Goal: Information Seeking & Learning: Learn about a topic

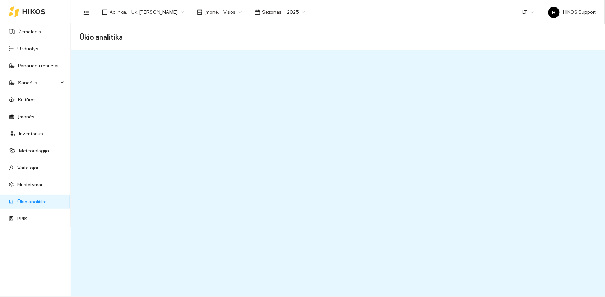
click at [33, 204] on link "Ūkio analitika" at bounding box center [31, 202] width 29 height 6
click at [23, 22] on div at bounding box center [27, 11] width 37 height 23
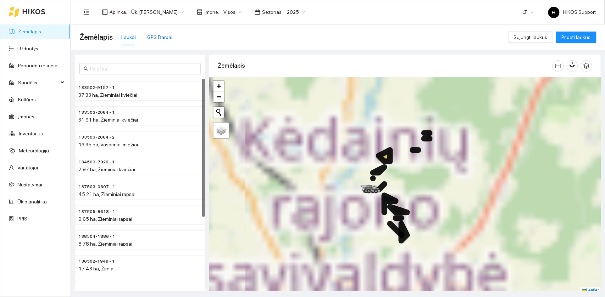
click at [159, 39] on div "GPS Darbai" at bounding box center [159, 37] width 25 height 8
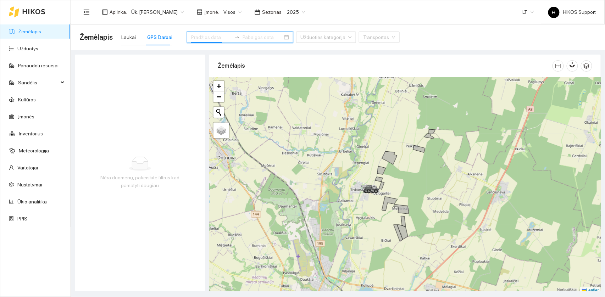
click at [198, 33] on input at bounding box center [211, 37] width 40 height 8
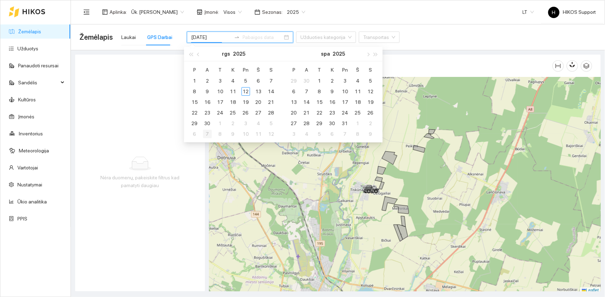
type input "[DATE]"
click at [197, 80] on div "1" at bounding box center [195, 81] width 9 height 9
type input "[DATE]"
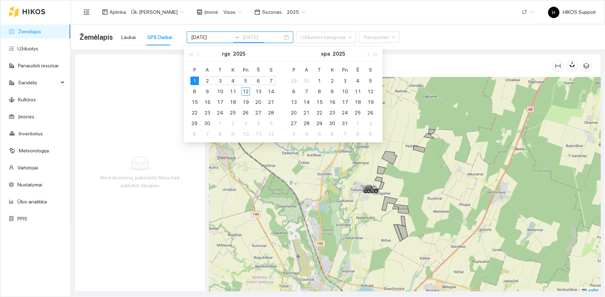
click at [270, 80] on div "7" at bounding box center [271, 81] width 9 height 9
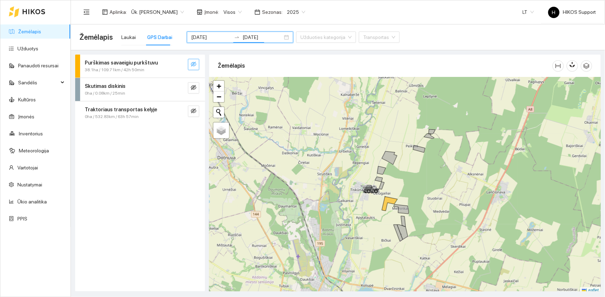
click at [194, 65] on icon "eye-invisible" at bounding box center [193, 64] width 1 height 1
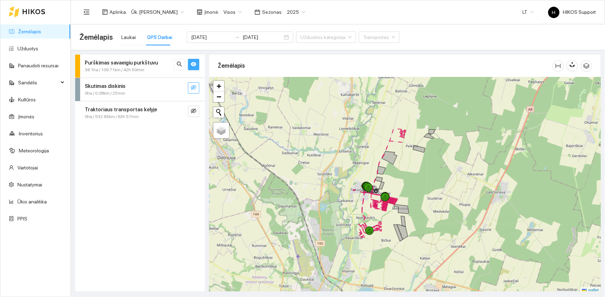
click at [194, 89] on icon "eye-invisible" at bounding box center [194, 88] width 6 height 6
click at [190, 109] on button "button" at bounding box center [193, 111] width 11 height 11
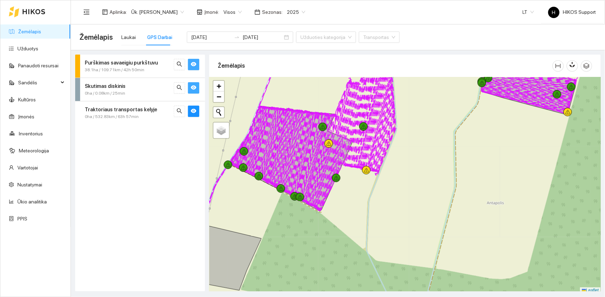
scroll to position [2, 0]
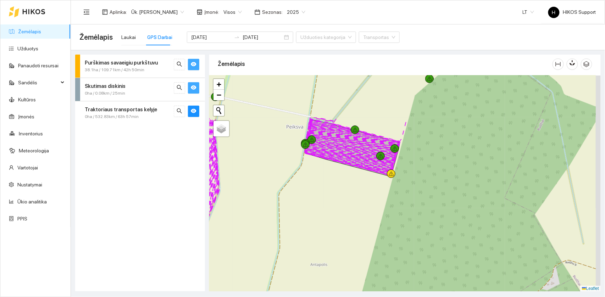
drag, startPoint x: 439, startPoint y: 137, endPoint x: 260, endPoint y: 200, distance: 189.2
click at [260, 200] on div at bounding box center [405, 184] width 392 height 216
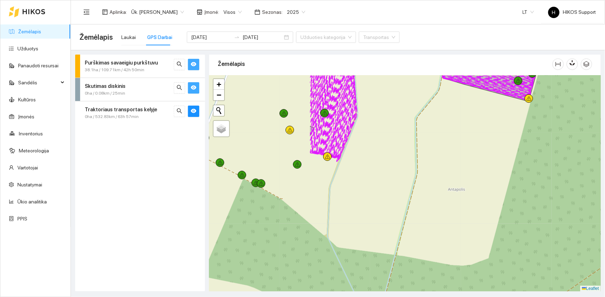
drag, startPoint x: 267, startPoint y: 216, endPoint x: 405, endPoint y: 143, distance: 156.5
click at [405, 143] on div at bounding box center [405, 184] width 392 height 216
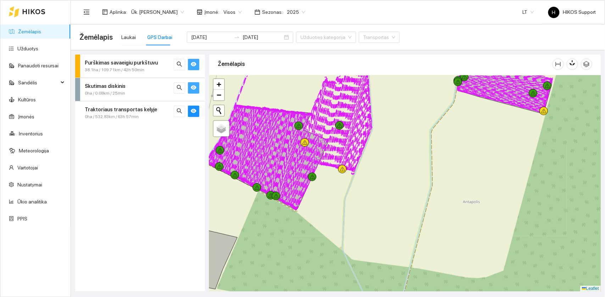
drag, startPoint x: 342, startPoint y: 119, endPoint x: 396, endPoint y: 162, distance: 69.9
click at [370, 162] on icon at bounding box center [278, 131] width 184 height 133
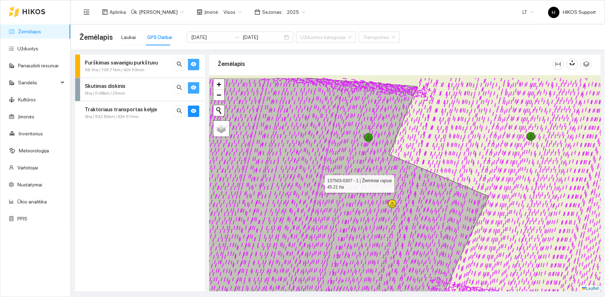
drag, startPoint x: 356, startPoint y: 152, endPoint x: 257, endPoint y: 233, distance: 127.4
click at [257, 223] on icon at bounding box center [315, 208] width 348 height 261
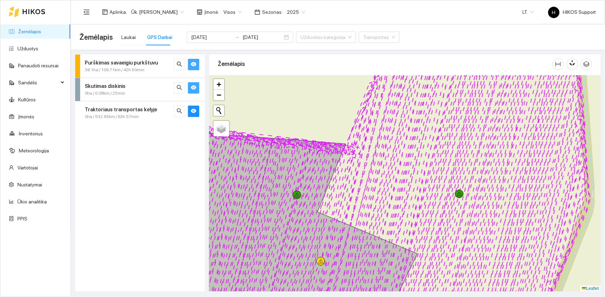
click at [197, 84] on button "button" at bounding box center [193, 87] width 11 height 11
click at [195, 61] on button "button" at bounding box center [193, 64] width 11 height 11
click at [197, 113] on button "button" at bounding box center [193, 111] width 11 height 11
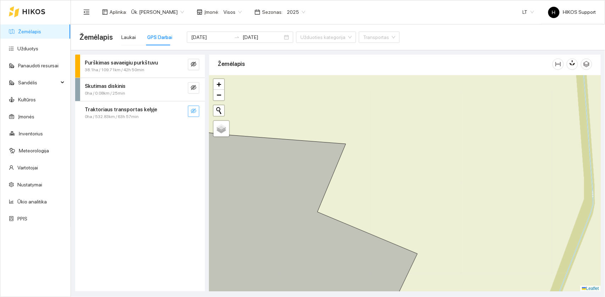
click at [197, 113] on button "button" at bounding box center [193, 111] width 11 height 11
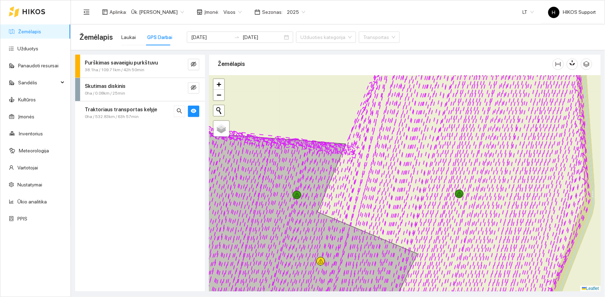
click at [134, 107] on strong "Traktoriaus transportas kelyje" at bounding box center [121, 110] width 72 height 6
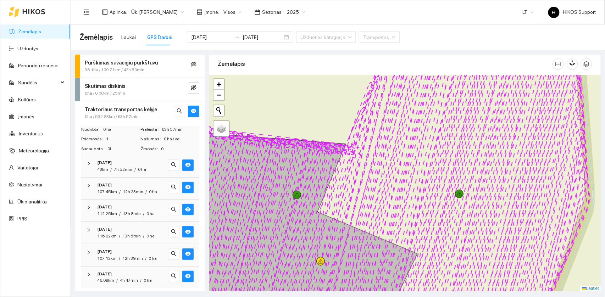
scroll to position [3, 0]
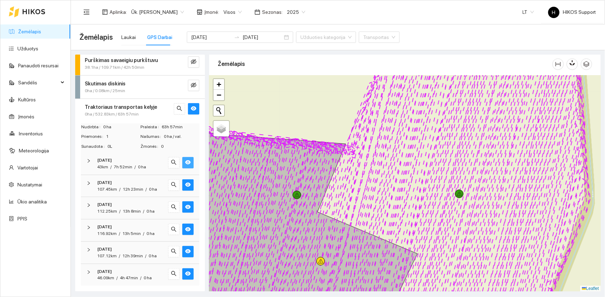
click at [186, 163] on icon "eye" at bounding box center [188, 163] width 6 height 4
click at [193, 186] on button "button" at bounding box center [187, 185] width 11 height 11
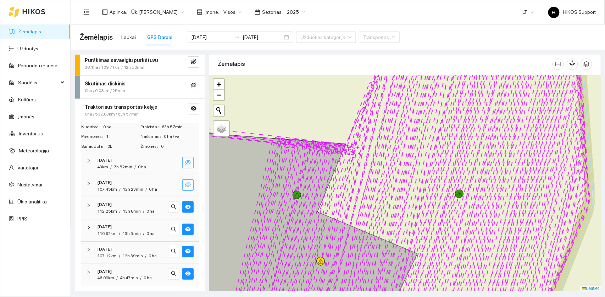
click at [188, 183] on icon "eye-invisible" at bounding box center [188, 184] width 6 height 5
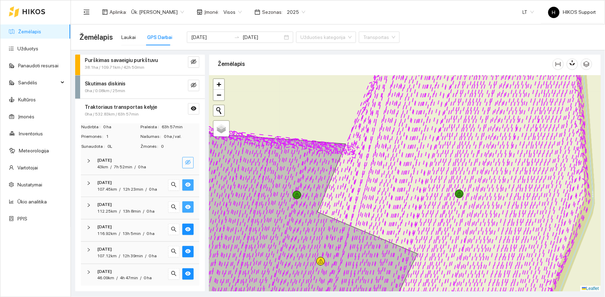
click at [189, 207] on icon "eye" at bounding box center [188, 207] width 6 height 6
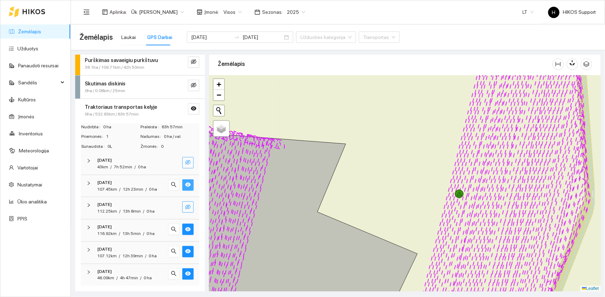
click at [189, 207] on icon "eye-invisible" at bounding box center [188, 207] width 1 height 1
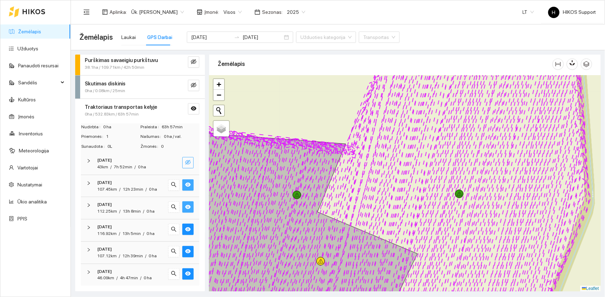
click at [189, 207] on icon "eye" at bounding box center [188, 207] width 6 height 6
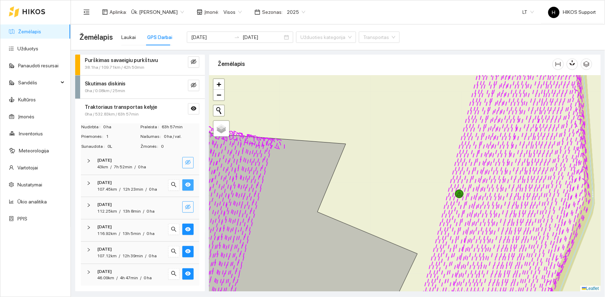
click at [187, 209] on icon "eye-invisible" at bounding box center [188, 207] width 6 height 6
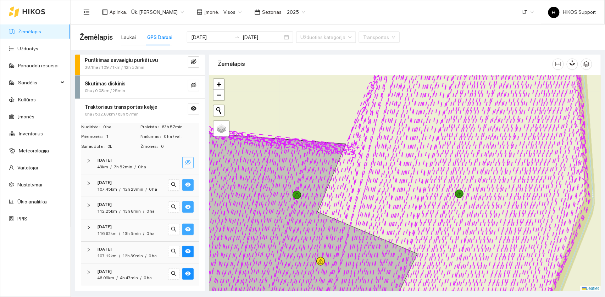
click at [193, 223] on button "button" at bounding box center [187, 229] width 11 height 11
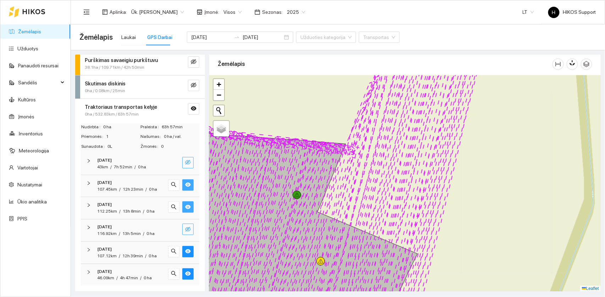
click at [193, 223] on button "button" at bounding box center [187, 229] width 11 height 11
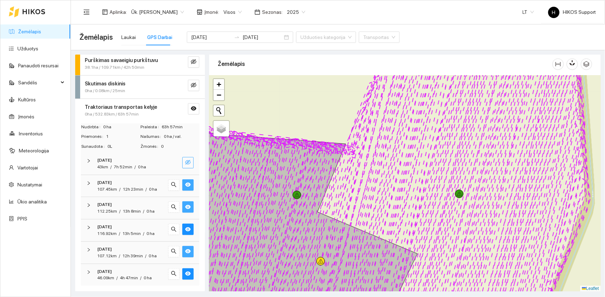
click at [190, 223] on icon "eye" at bounding box center [188, 251] width 6 height 4
click at [190, 223] on icon "eye-invisible" at bounding box center [188, 252] width 6 height 6
click at [188, 223] on button "button" at bounding box center [187, 274] width 11 height 11
click at [190, 223] on button "button" at bounding box center [187, 251] width 11 height 11
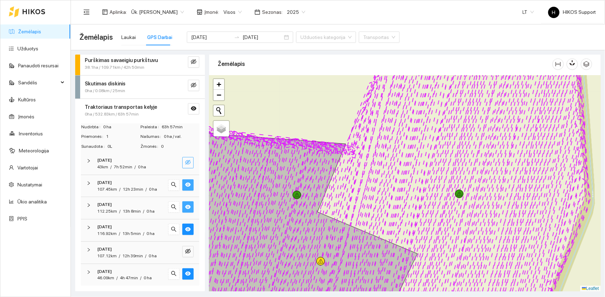
click at [194, 223] on div "[DATE] 46.09km / 4h 47min / 0 ha" at bounding box center [140, 275] width 119 height 22
click at [188, 223] on button "button" at bounding box center [187, 273] width 11 height 11
click at [186, 223] on icon "eye" at bounding box center [188, 229] width 6 height 4
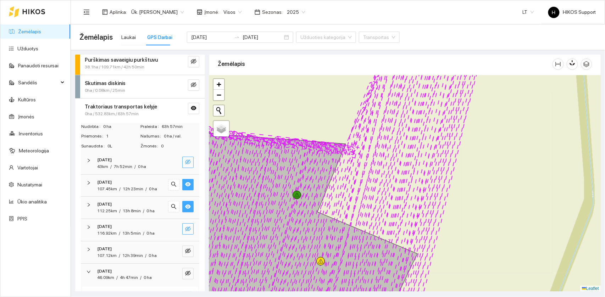
click at [188, 207] on icon "eye" at bounding box center [188, 207] width 6 height 4
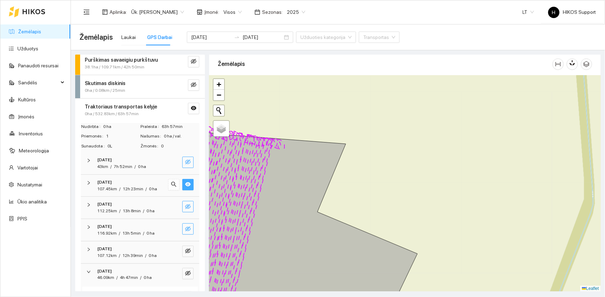
click at [185, 207] on icon "eye-invisible" at bounding box center [188, 206] width 6 height 5
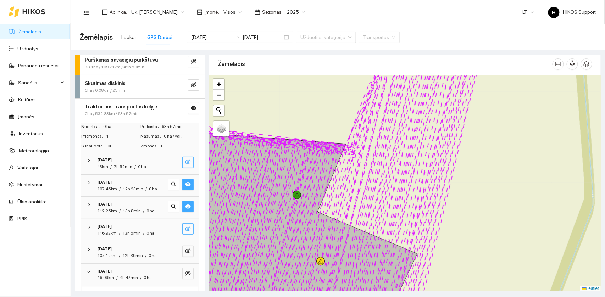
click at [123, 209] on span "13h 8min" at bounding box center [132, 211] width 18 height 5
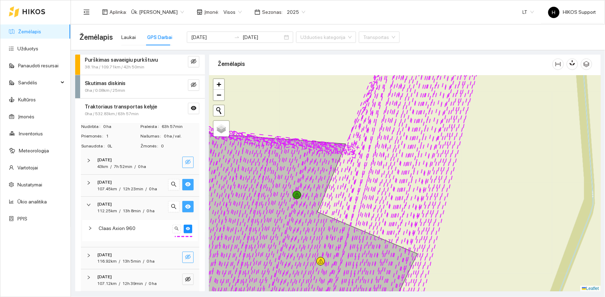
scroll to position [59, 0]
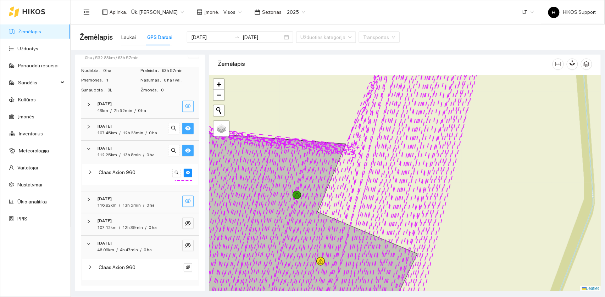
click at [114, 172] on span "Claas Axion 960" at bounding box center [117, 173] width 37 height 8
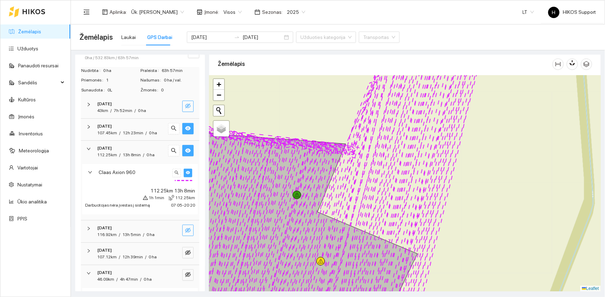
click at [188, 176] on button "button" at bounding box center [188, 173] width 9 height 9
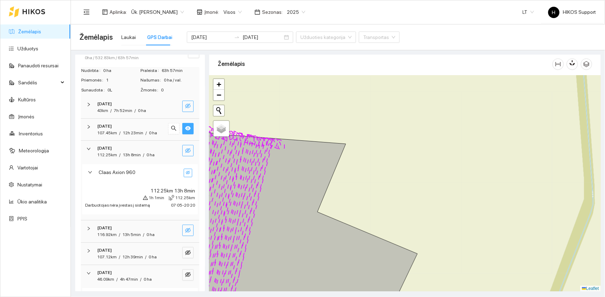
click at [188, 176] on button "button" at bounding box center [188, 173] width 9 height 9
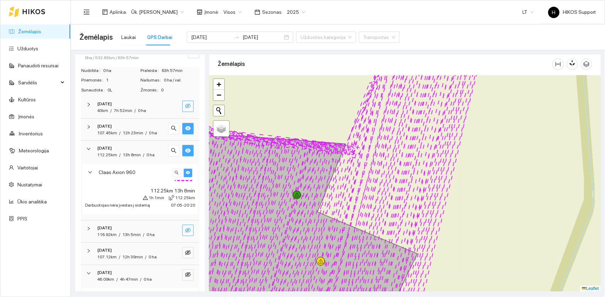
click at [188, 169] on button "button" at bounding box center [188, 173] width 9 height 9
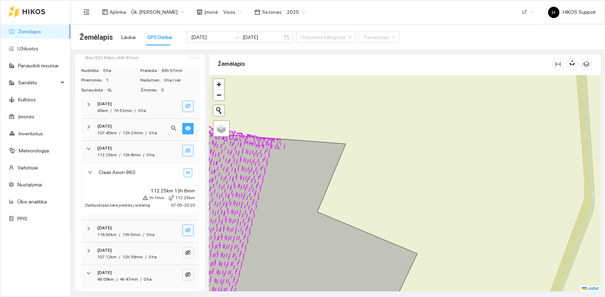
click at [188, 169] on button "button" at bounding box center [188, 173] width 9 height 9
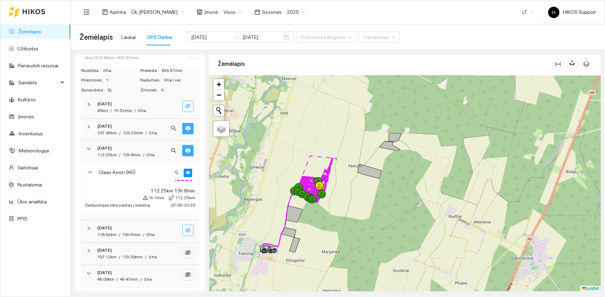
drag, startPoint x: 398, startPoint y: 250, endPoint x: 351, endPoint y: 197, distance: 70.9
click at [351, 197] on div at bounding box center [405, 184] width 392 height 216
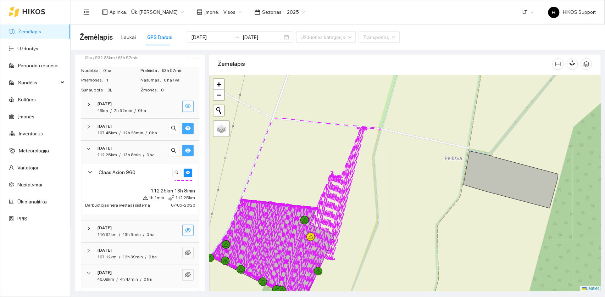
drag, startPoint x: 353, startPoint y: 204, endPoint x: 363, endPoint y: 256, distance: 53.2
click at [363, 223] on div at bounding box center [405, 184] width 392 height 216
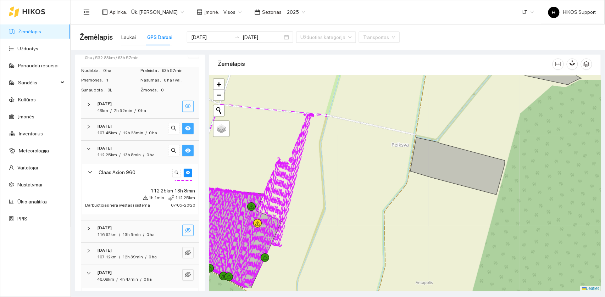
drag, startPoint x: 288, startPoint y: 185, endPoint x: 247, endPoint y: 154, distance: 51.9
click at [247, 154] on div at bounding box center [405, 184] width 392 height 216
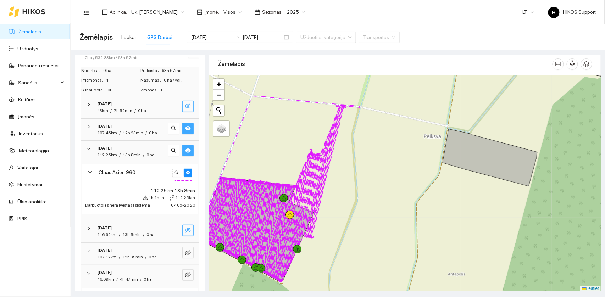
drag, startPoint x: 246, startPoint y: 166, endPoint x: 283, endPoint y: 164, distance: 37.0
click at [283, 164] on div at bounding box center [405, 184] width 392 height 216
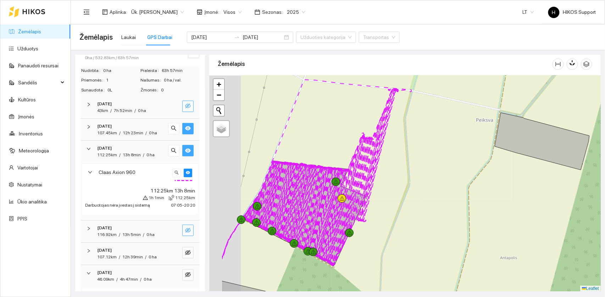
drag, startPoint x: 280, startPoint y: 144, endPoint x: 332, endPoint y: 128, distance: 54.1
click at [332, 128] on div at bounding box center [405, 184] width 392 height 216
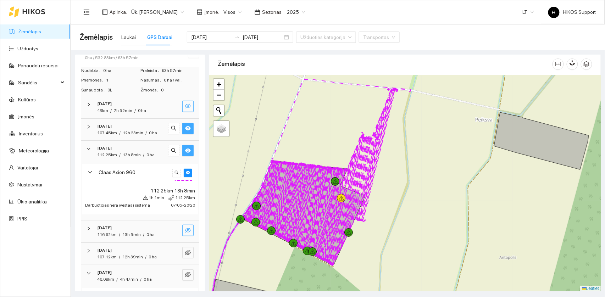
click at [406, 181] on div at bounding box center [405, 184] width 392 height 216
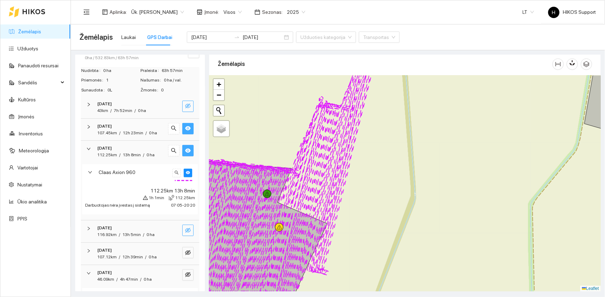
drag, startPoint x: 366, startPoint y: 163, endPoint x: 379, endPoint y: 196, distance: 36.2
click at [379, 196] on div at bounding box center [405, 184] width 392 height 216
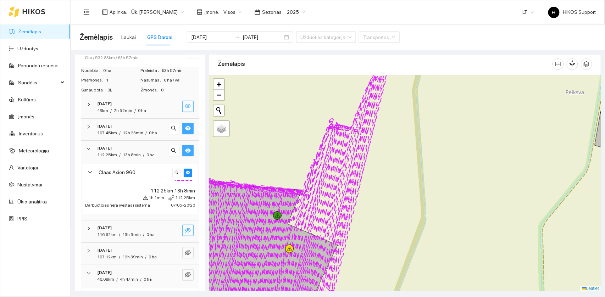
click at [379, 213] on div at bounding box center [405, 184] width 392 height 216
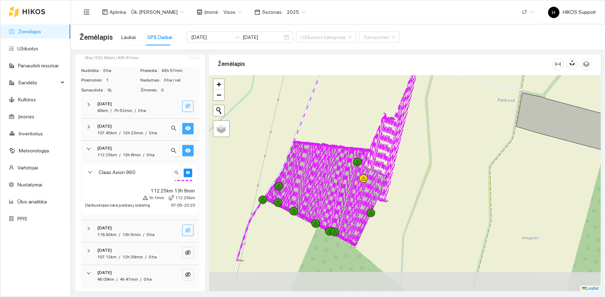
drag, startPoint x: 342, startPoint y: 173, endPoint x: 374, endPoint y: 120, distance: 61.7
click at [374, 120] on div at bounding box center [405, 184] width 392 height 216
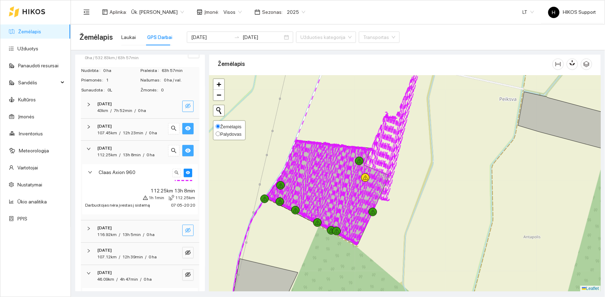
click at [233, 132] on span "Palydovas" at bounding box center [230, 134] width 21 height 5
click at [220, 132] on input "Palydovas" at bounding box center [218, 134] width 5 height 5
radio input "true"
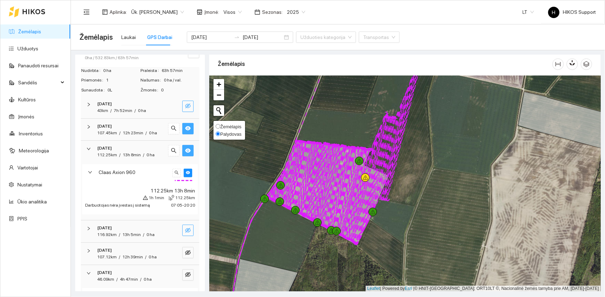
click at [231, 127] on span "Žemėlapis" at bounding box center [230, 126] width 21 height 5
click at [220, 127] on input "Žemėlapis" at bounding box center [218, 126] width 5 height 5
radio input "true"
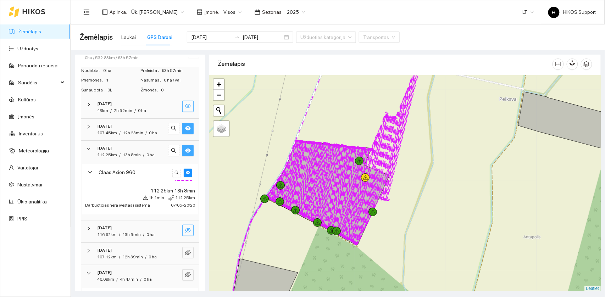
drag, startPoint x: 416, startPoint y: 158, endPoint x: 373, endPoint y: 230, distance: 83.3
click at [373, 223] on div at bounding box center [405, 184] width 392 height 216
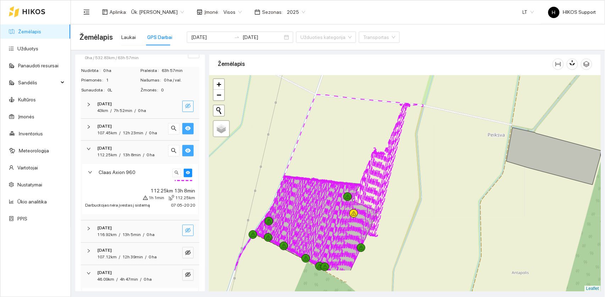
drag, startPoint x: 319, startPoint y: 218, endPoint x: 374, endPoint y: 155, distance: 83.8
click at [374, 155] on div at bounding box center [405, 184] width 392 height 216
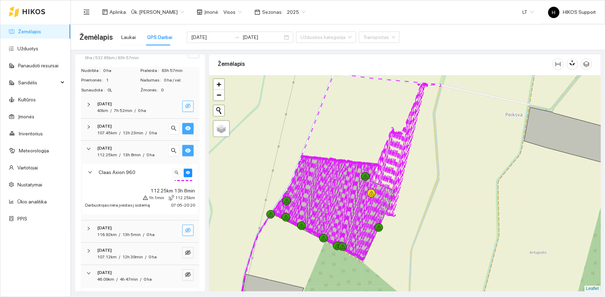
click at [193, 130] on button "button" at bounding box center [187, 128] width 11 height 11
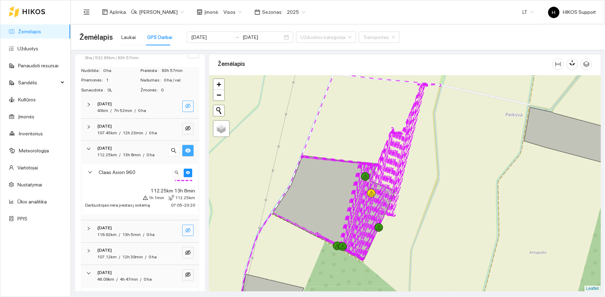
click at [183, 150] on button "button" at bounding box center [187, 150] width 11 height 11
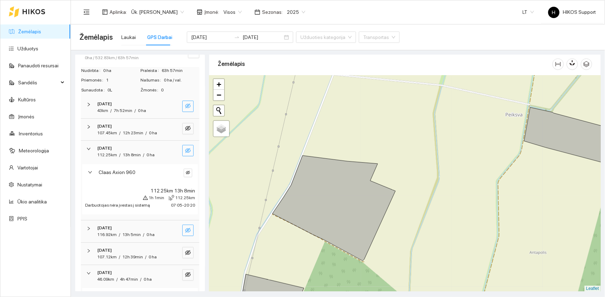
click at [183, 150] on button "button" at bounding box center [187, 150] width 11 height 11
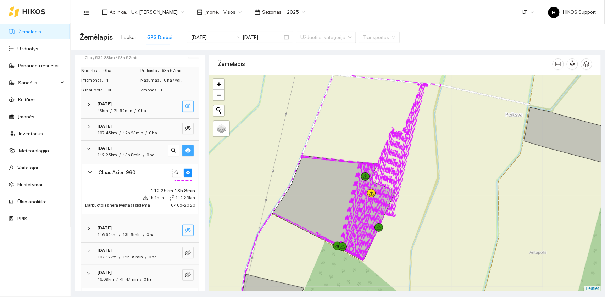
click at [183, 150] on button "button" at bounding box center [187, 150] width 11 height 11
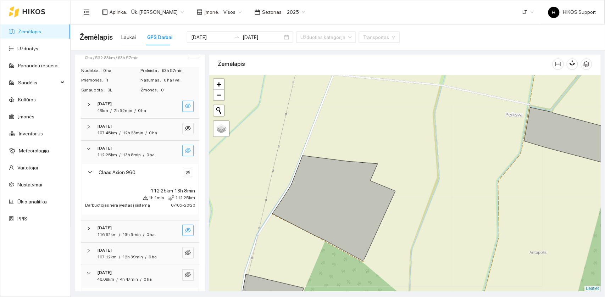
click at [183, 150] on button "button" at bounding box center [187, 150] width 11 height 11
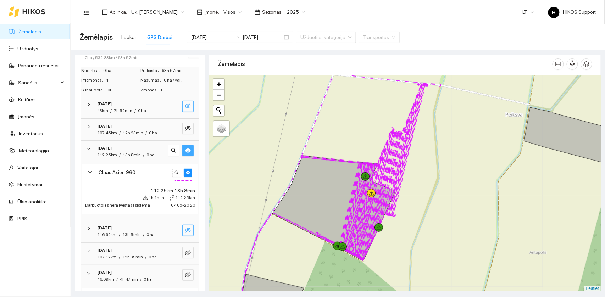
click at [183, 150] on button "button" at bounding box center [187, 150] width 11 height 11
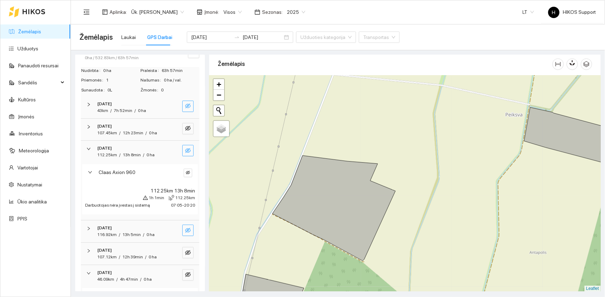
click at [183, 150] on button "button" at bounding box center [187, 150] width 11 height 11
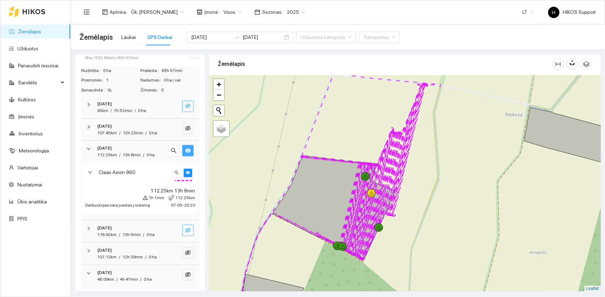
click at [183, 150] on button "button" at bounding box center [187, 150] width 11 height 11
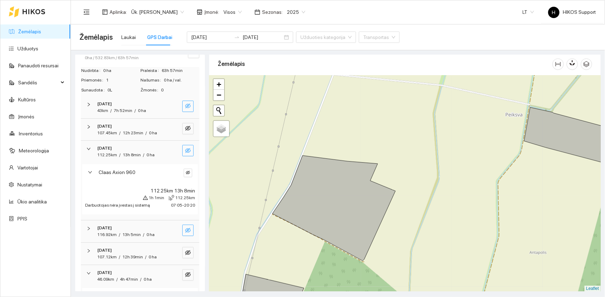
click at [183, 150] on button "button" at bounding box center [187, 150] width 11 height 11
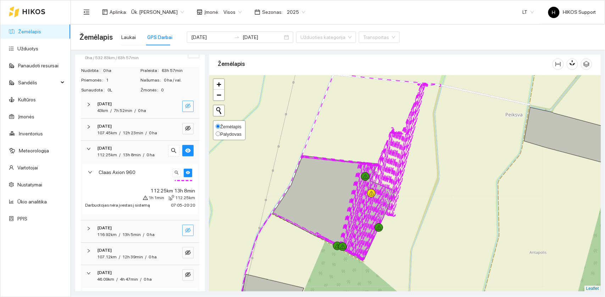
click at [227, 137] on label "Palydovas" at bounding box center [229, 134] width 26 height 7
click at [220, 136] on input "Palydovas" at bounding box center [218, 134] width 5 height 5
radio input "true"
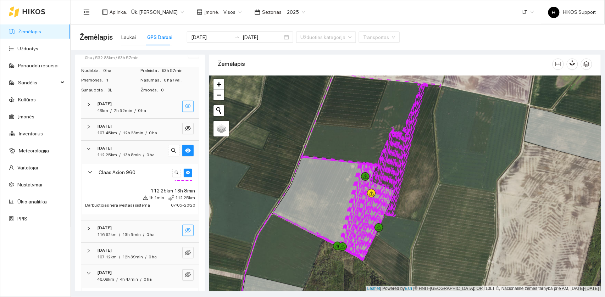
click at [412, 192] on div at bounding box center [405, 184] width 392 height 216
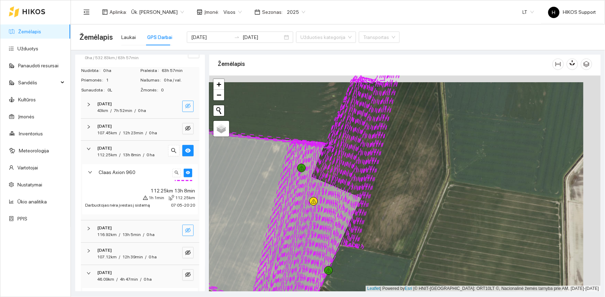
drag, startPoint x: 417, startPoint y: 206, endPoint x: 399, endPoint y: 213, distance: 19.0
click at [399, 213] on div at bounding box center [405, 184] width 392 height 216
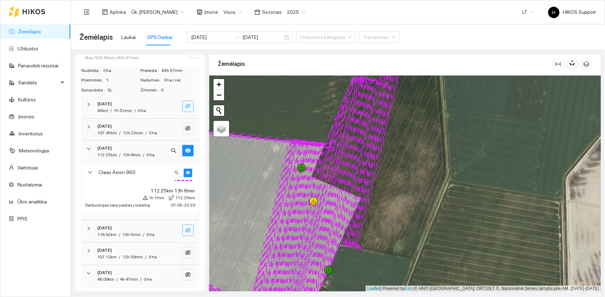
click at [405, 188] on div at bounding box center [405, 184] width 392 height 216
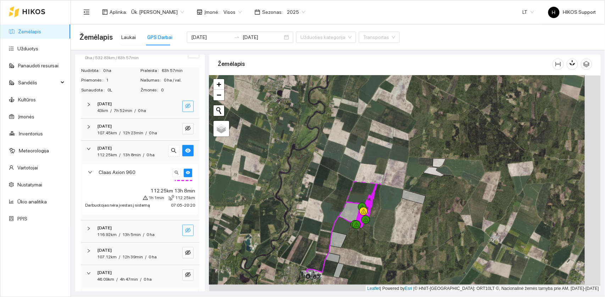
drag, startPoint x: 319, startPoint y: 267, endPoint x: 275, endPoint y: 244, distance: 49.4
click at [275, 223] on div at bounding box center [405, 184] width 392 height 216
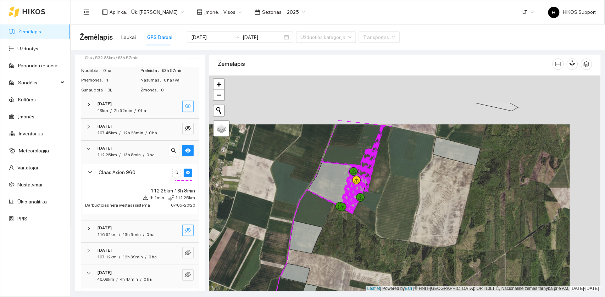
drag, startPoint x: 355, startPoint y: 150, endPoint x: 324, endPoint y: 200, distance: 58.6
click at [324, 200] on icon at bounding box center [338, 187] width 62 height 53
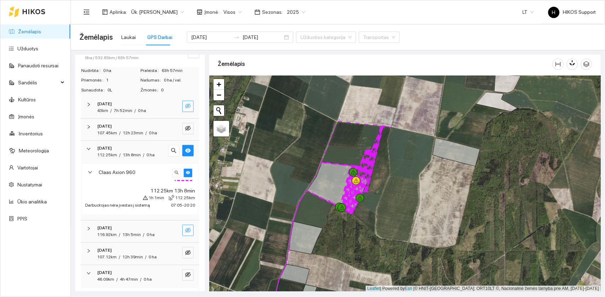
click at [380, 185] on div at bounding box center [405, 184] width 392 height 216
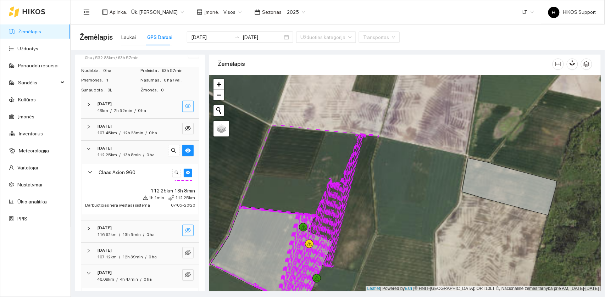
drag, startPoint x: 379, startPoint y: 153, endPoint x: 349, endPoint y: 229, distance: 81.7
click at [349, 223] on div at bounding box center [405, 184] width 392 height 216
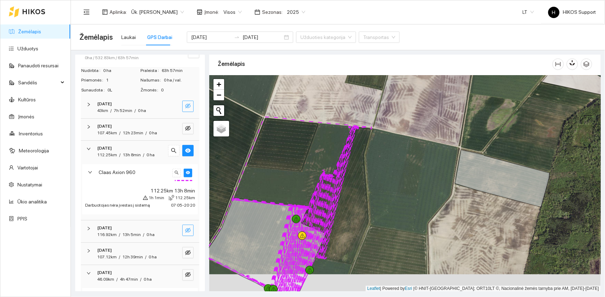
drag, startPoint x: 336, startPoint y: 256, endPoint x: 336, endPoint y: 219, distance: 37.3
click at [336, 219] on div at bounding box center [405, 184] width 392 height 216
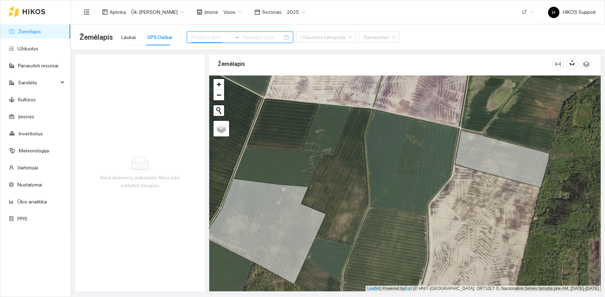
click at [205, 38] on input at bounding box center [211, 37] width 40 height 8
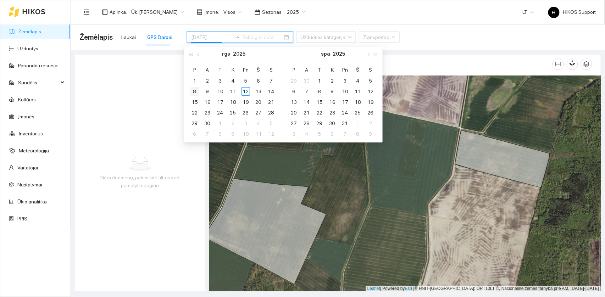
type input "[DATE]"
click at [194, 90] on div "8" at bounding box center [195, 91] width 9 height 9
type input "[DATE]"
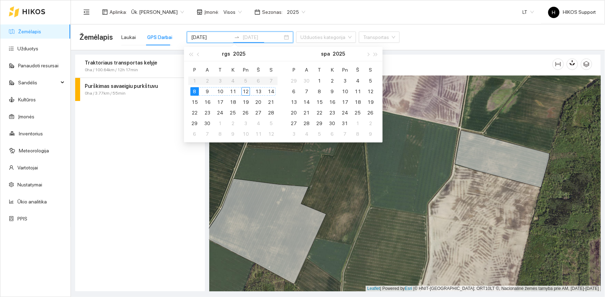
click at [270, 88] on div "14" at bounding box center [271, 91] width 9 height 9
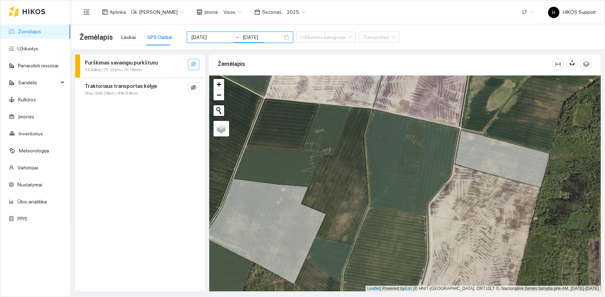
click at [192, 65] on icon "eye-invisible" at bounding box center [194, 64] width 6 height 5
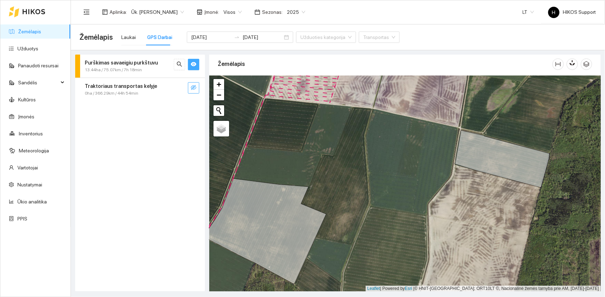
click at [194, 90] on icon "eye-invisible" at bounding box center [194, 88] width 6 height 6
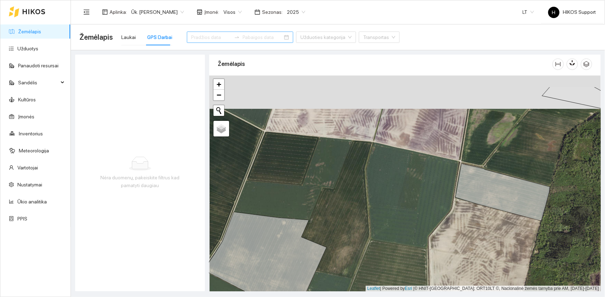
drag, startPoint x: 304, startPoint y: 84, endPoint x: 305, endPoint y: 135, distance: 51.1
click at [305, 135] on div at bounding box center [405, 184] width 392 height 216
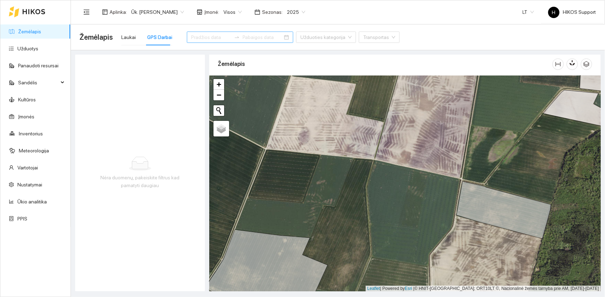
click at [267, 39] on div at bounding box center [240, 37] width 106 height 11
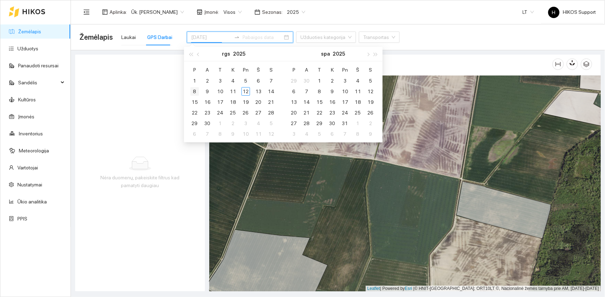
type input "[DATE]"
click at [197, 92] on div "8" at bounding box center [195, 91] width 9 height 9
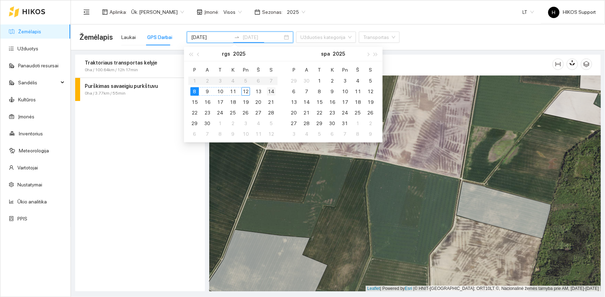
type input "[DATE]"
click at [270, 89] on div "14" at bounding box center [271, 91] width 9 height 9
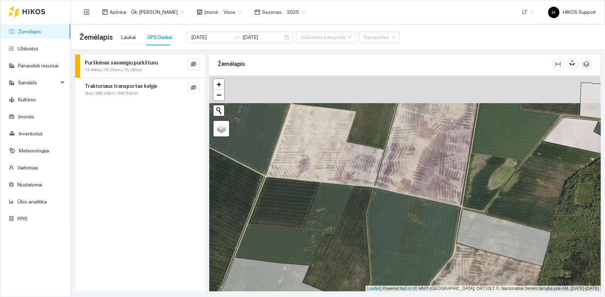
drag, startPoint x: 364, startPoint y: 130, endPoint x: 363, endPoint y: 162, distance: 32.7
click at [364, 162] on div at bounding box center [405, 184] width 392 height 216
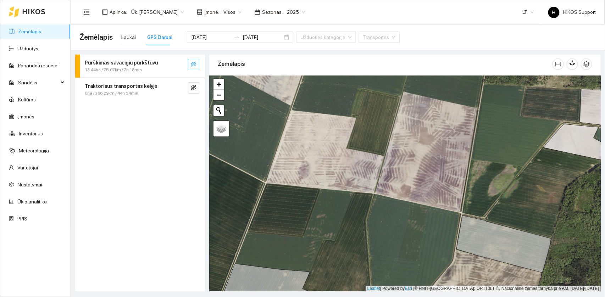
click at [190, 67] on button "button" at bounding box center [193, 64] width 11 height 11
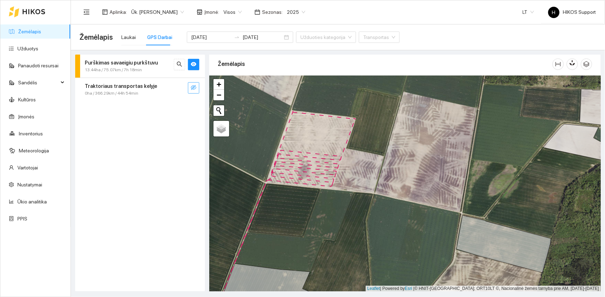
click at [194, 86] on icon "eye-invisible" at bounding box center [194, 87] width 6 height 5
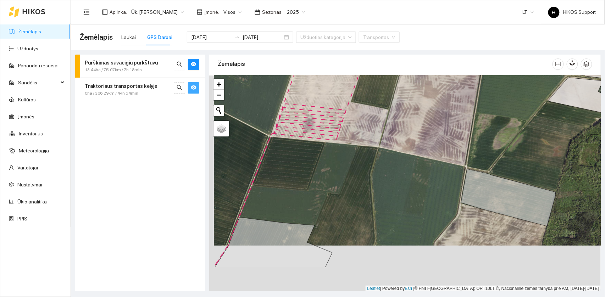
drag, startPoint x: 366, startPoint y: 218, endPoint x: 371, endPoint y: 172, distance: 46.4
click at [371, 172] on div at bounding box center [405, 184] width 392 height 216
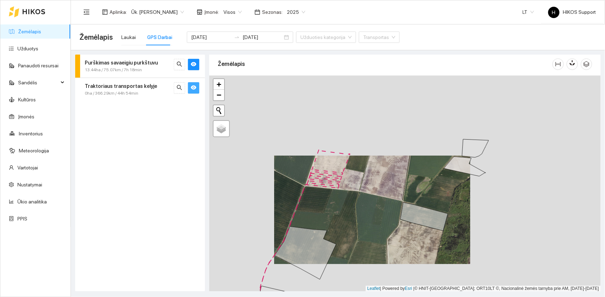
drag, startPoint x: 342, startPoint y: 164, endPoint x: 340, endPoint y: 210, distance: 45.5
click at [340, 210] on div at bounding box center [405, 184] width 392 height 216
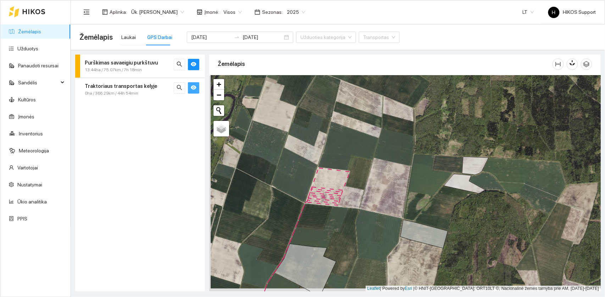
drag, startPoint x: 334, startPoint y: 210, endPoint x: 344, endPoint y: 199, distance: 14.6
click at [343, 199] on div at bounding box center [405, 184] width 392 height 216
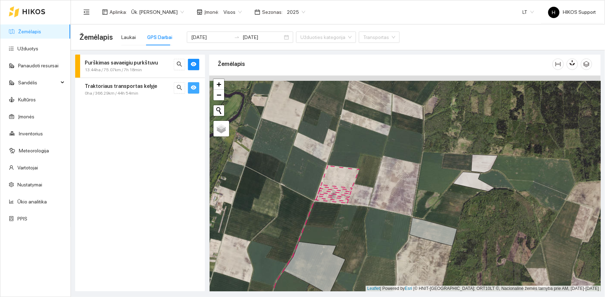
drag, startPoint x: 357, startPoint y: 193, endPoint x: 357, endPoint y: 198, distance: 5.7
click at [357, 198] on div at bounding box center [405, 184] width 392 height 216
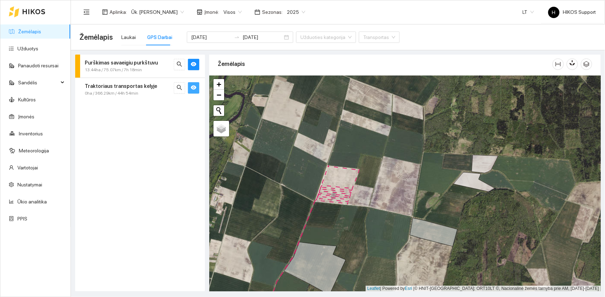
click at [124, 88] on strong "Traktoriaus transportas kelyje" at bounding box center [121, 86] width 72 height 6
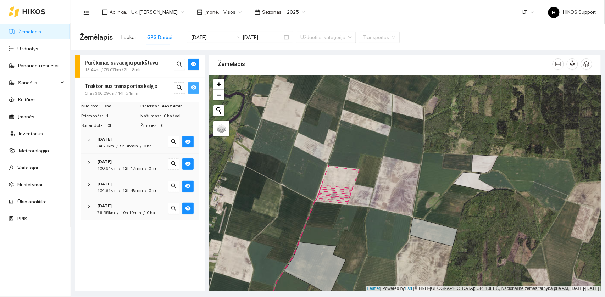
click at [194, 89] on icon "eye" at bounding box center [194, 88] width 6 height 4
click at [194, 67] on icon "eye" at bounding box center [194, 64] width 6 height 6
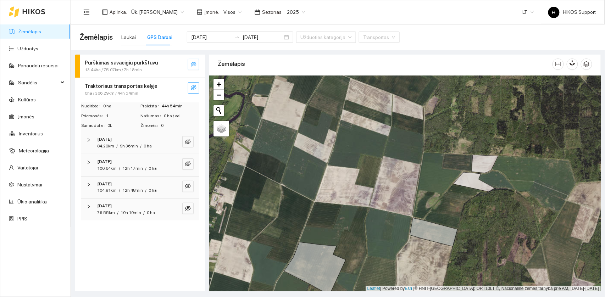
click at [194, 67] on icon "eye-invisible" at bounding box center [194, 64] width 6 height 6
click at [116, 87] on strong "Traktoriaus transportas kelyje" at bounding box center [121, 86] width 72 height 6
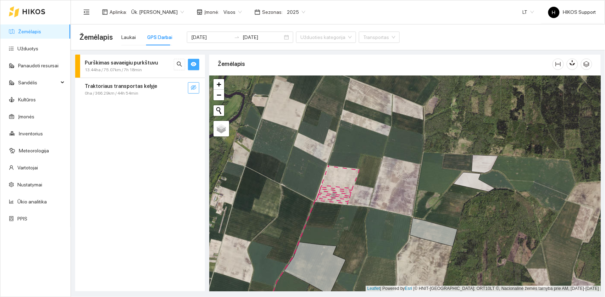
click at [118, 65] on strong "Purškimas savaeigiu purkštuvu" at bounding box center [121, 63] width 73 height 6
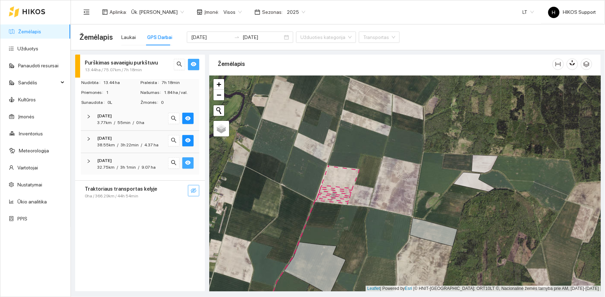
click at [188, 162] on icon "eye" at bounding box center [188, 163] width 6 height 6
click at [188, 162] on icon "eye-invisible" at bounding box center [188, 162] width 6 height 5
click at [356, 177] on div at bounding box center [405, 184] width 392 height 216
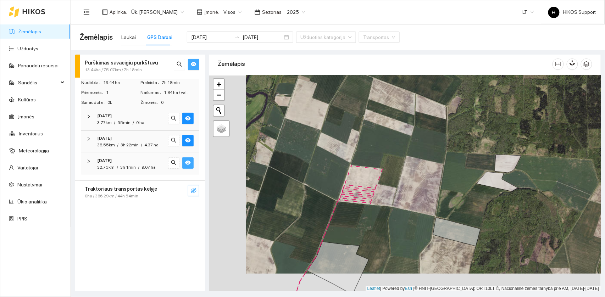
drag, startPoint x: 302, startPoint y: 197, endPoint x: 338, endPoint y: 179, distance: 40.6
click at [338, 179] on div at bounding box center [405, 184] width 392 height 216
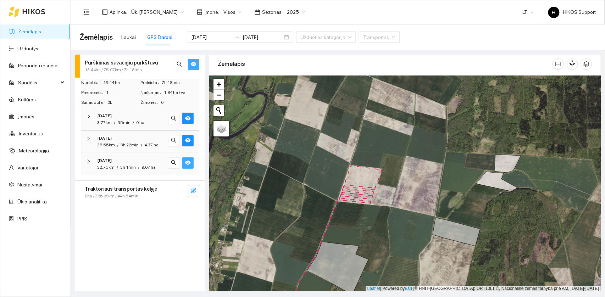
click at [367, 182] on div at bounding box center [405, 184] width 392 height 216
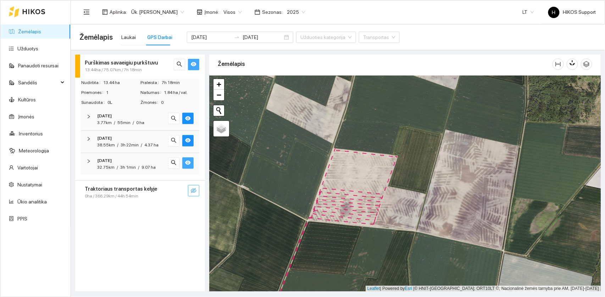
click at [191, 161] on button "button" at bounding box center [187, 163] width 11 height 11
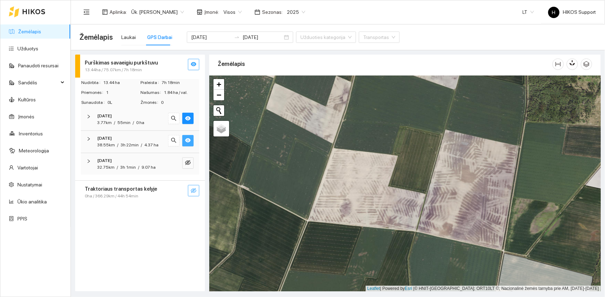
click at [190, 138] on icon "eye" at bounding box center [188, 141] width 6 height 6
click at [190, 121] on icon "eye" at bounding box center [188, 119] width 6 height 6
click at [127, 172] on div "[DATE] 32.75km / 3h 1min / 9.07 ha" at bounding box center [140, 164] width 119 height 22
click at [123, 182] on span "Amazone Pantera 4504" at bounding box center [125, 185] width 53 height 8
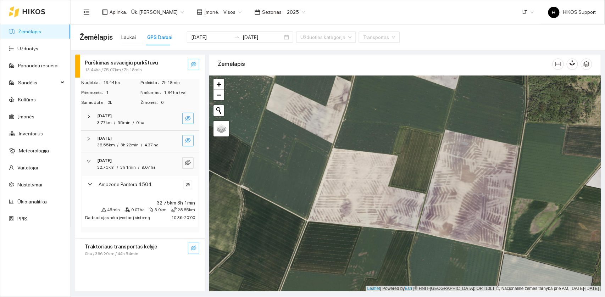
click at [189, 180] on div "Amazone Pantera 4504" at bounding box center [140, 186] width 116 height 21
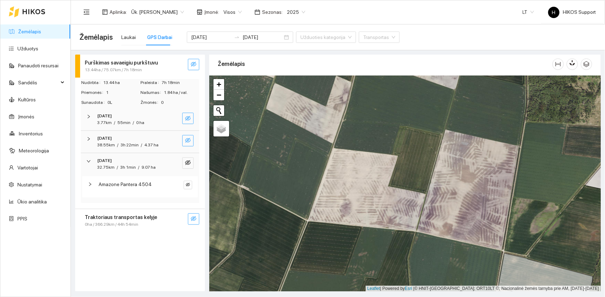
click at [142, 184] on span "Amazone Pantera 4504" at bounding box center [125, 185] width 53 height 8
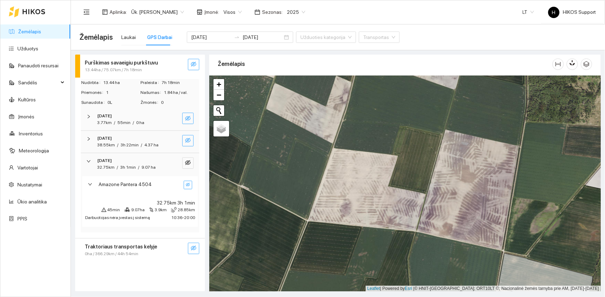
click at [188, 188] on button "button" at bounding box center [188, 185] width 9 height 9
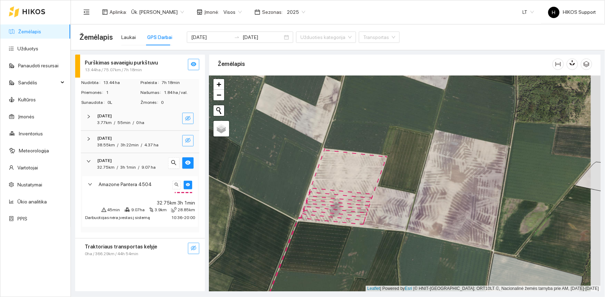
drag, startPoint x: 407, startPoint y: 225, endPoint x: 395, endPoint y: 225, distance: 12.4
click at [395, 223] on div at bounding box center [405, 184] width 392 height 216
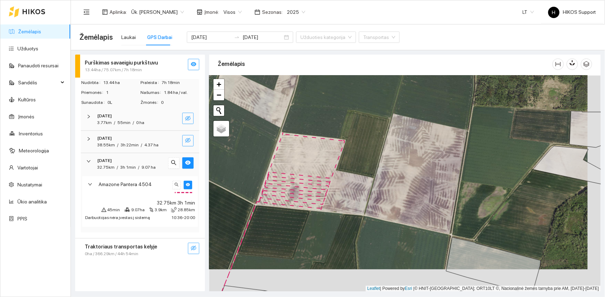
drag, startPoint x: 328, startPoint y: 195, endPoint x: 315, endPoint y: 171, distance: 26.7
click at [315, 171] on div at bounding box center [405, 184] width 392 height 216
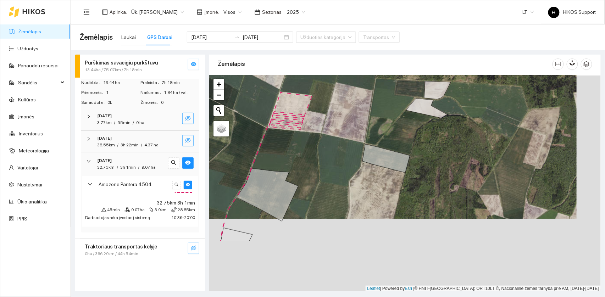
drag, startPoint x: 327, startPoint y: 243, endPoint x: 302, endPoint y: 169, distance: 78.0
click at [302, 169] on div at bounding box center [405, 184] width 392 height 216
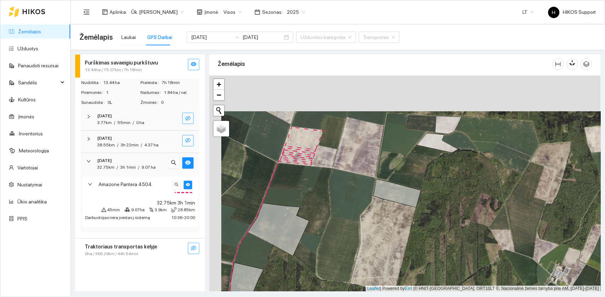
drag, startPoint x: 295, startPoint y: 100, endPoint x: 308, endPoint y: 138, distance: 40.5
click at [308, 138] on div at bounding box center [405, 184] width 392 height 216
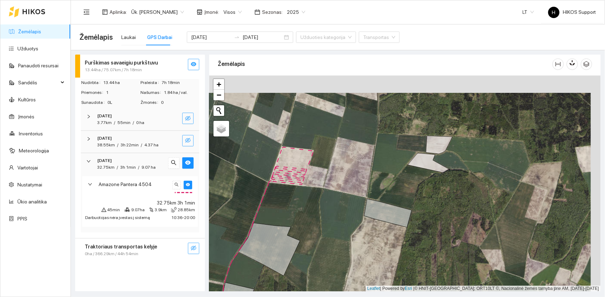
drag, startPoint x: 321, startPoint y: 239, endPoint x: 311, endPoint y: 257, distance: 20.4
click at [311, 223] on div at bounding box center [405, 184] width 392 height 216
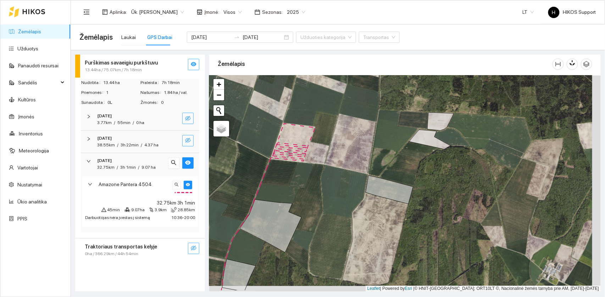
drag, startPoint x: 311, startPoint y: 276, endPoint x: 313, endPoint y: 252, distance: 23.5
click at [313, 223] on div at bounding box center [405, 184] width 392 height 216
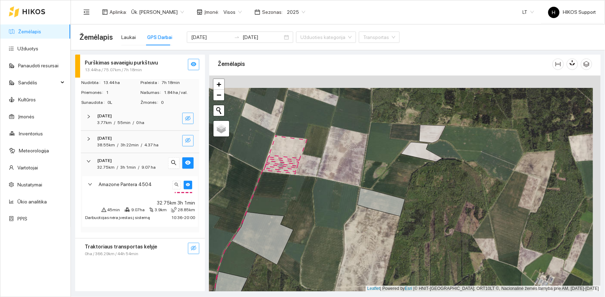
drag, startPoint x: 304, startPoint y: 176, endPoint x: 296, endPoint y: 187, distance: 14.3
click at [296, 188] on div at bounding box center [405, 184] width 392 height 216
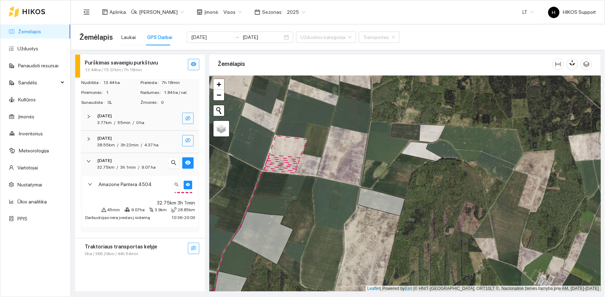
click at [308, 158] on div at bounding box center [405, 184] width 392 height 216
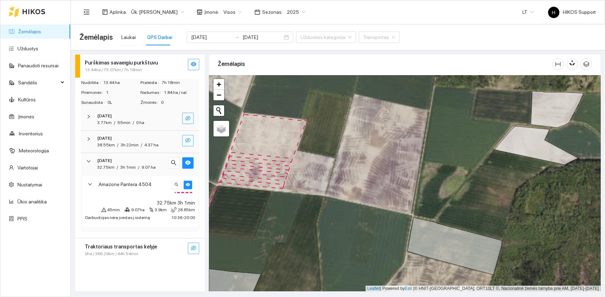
drag, startPoint x: 307, startPoint y: 158, endPoint x: 344, endPoint y: 158, distance: 36.9
click at [345, 158] on div at bounding box center [405, 184] width 392 height 216
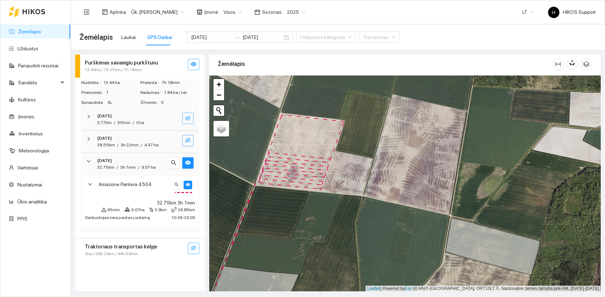
drag, startPoint x: 346, startPoint y: 214, endPoint x: 346, endPoint y: 210, distance: 3.9
click at [346, 210] on div at bounding box center [405, 184] width 392 height 216
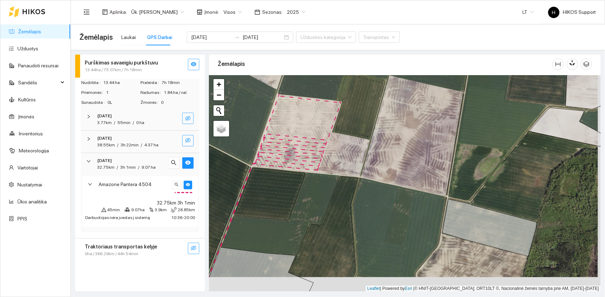
drag, startPoint x: 341, startPoint y: 208, endPoint x: 335, endPoint y: 176, distance: 33.3
click at [336, 176] on div at bounding box center [405, 184] width 392 height 216
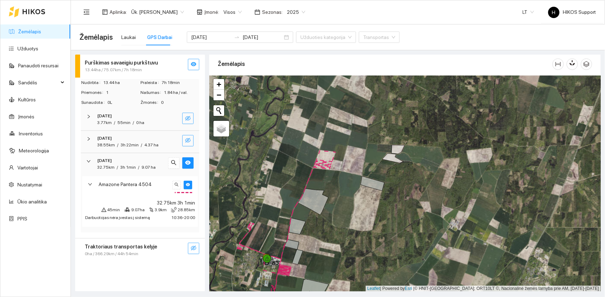
click at [332, 178] on div at bounding box center [405, 184] width 392 height 216
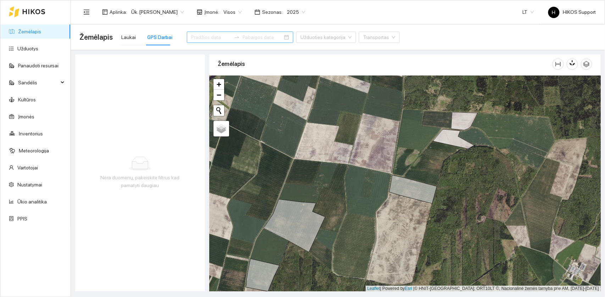
click at [265, 34] on div at bounding box center [240, 37] width 106 height 11
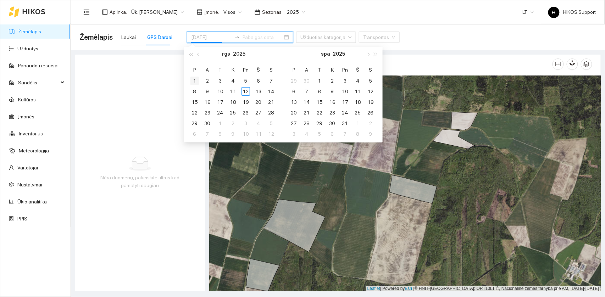
type input "[DATE]"
click at [197, 82] on div "1" at bounding box center [195, 81] width 9 height 9
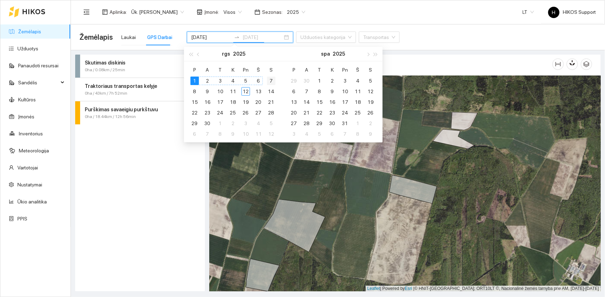
type input "[DATE]"
click at [270, 78] on div "7" at bounding box center [271, 81] width 9 height 9
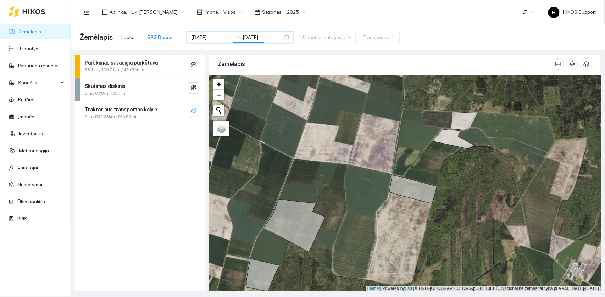
click at [195, 109] on icon "eye-invisible" at bounding box center [194, 111] width 6 height 6
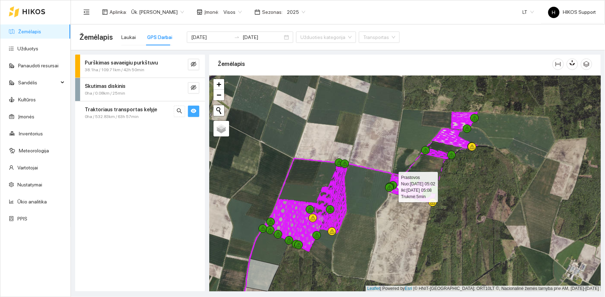
click at [388, 185] on div at bounding box center [389, 187] width 9 height 9
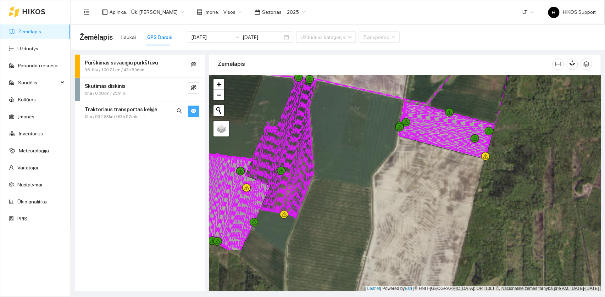
drag, startPoint x: 353, startPoint y: 254, endPoint x: 373, endPoint y: 171, distance: 85.4
click at [373, 171] on div at bounding box center [405, 184] width 392 height 216
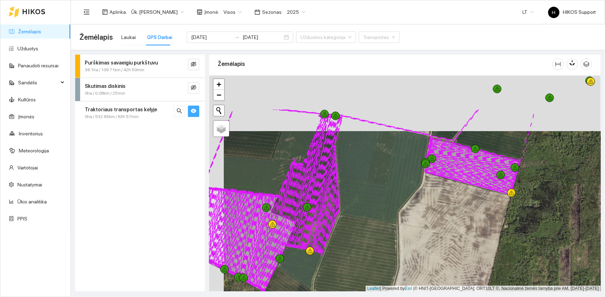
drag, startPoint x: 350, startPoint y: 136, endPoint x: 374, endPoint y: 232, distance: 98.5
click at [374, 223] on div at bounding box center [405, 184] width 392 height 216
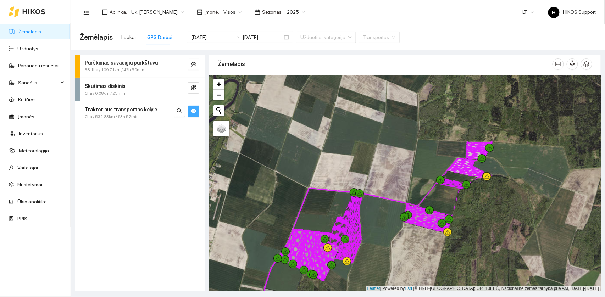
click at [195, 110] on icon "eye" at bounding box center [194, 111] width 6 height 4
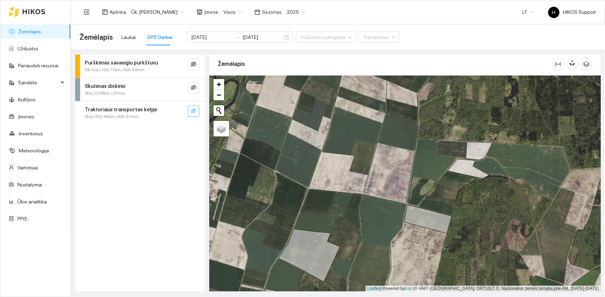
click at [195, 110] on icon "eye-invisible" at bounding box center [194, 111] width 6 height 5
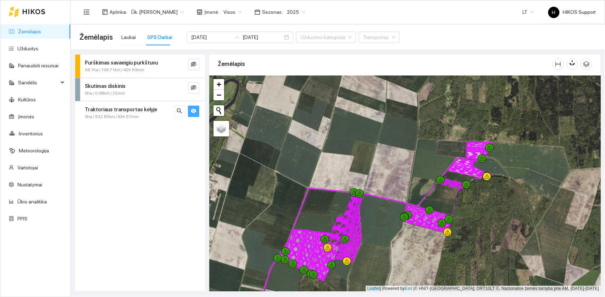
click at [454, 199] on div at bounding box center [405, 184] width 392 height 216
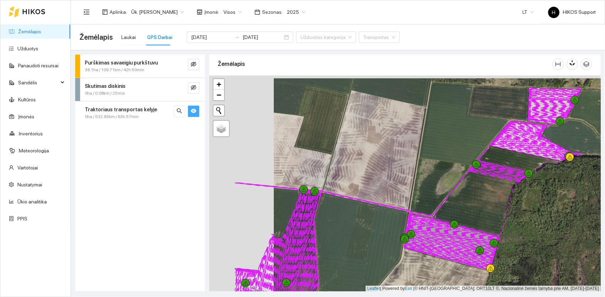
drag, startPoint x: 352, startPoint y: 188, endPoint x: 446, endPoint y: 197, distance: 94.5
click at [446, 197] on div at bounding box center [405, 184] width 392 height 216
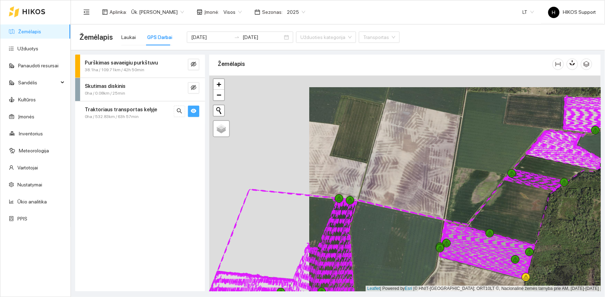
click at [446, 197] on div at bounding box center [405, 184] width 392 height 216
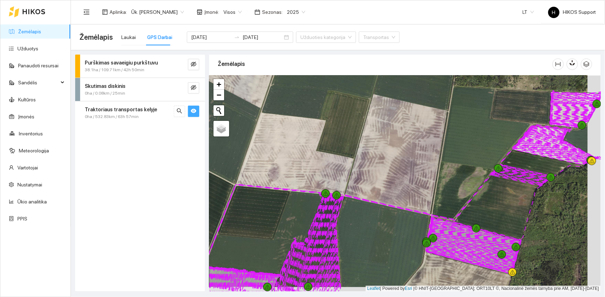
drag, startPoint x: 446, startPoint y: 197, endPoint x: 433, endPoint y: 192, distance: 14.4
click at [433, 192] on div at bounding box center [405, 184] width 392 height 216
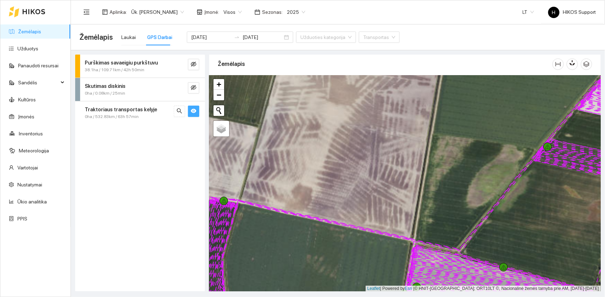
drag, startPoint x: 540, startPoint y: 154, endPoint x: 405, endPoint y: 177, distance: 136.8
click at [405, 177] on div at bounding box center [405, 184] width 392 height 216
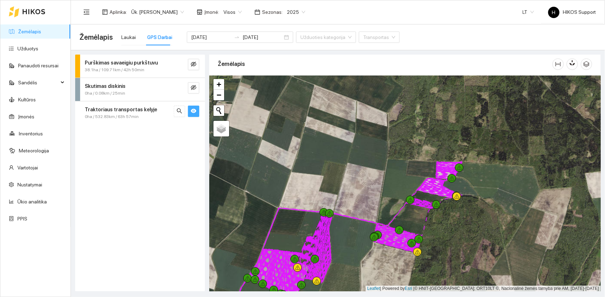
click at [345, 223] on div at bounding box center [405, 184] width 392 height 216
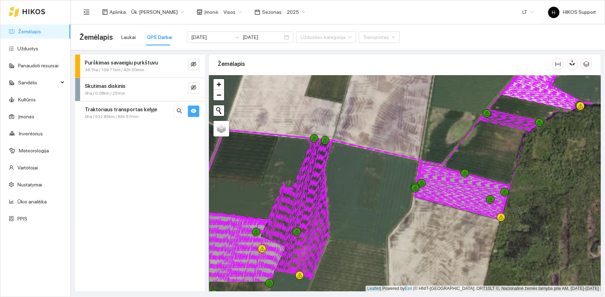
drag, startPoint x: 334, startPoint y: 284, endPoint x: 348, endPoint y: 246, distance: 40.2
click at [348, 223] on div at bounding box center [405, 184] width 392 height 216
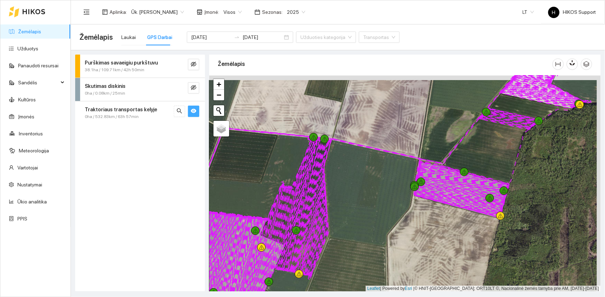
drag, startPoint x: 383, startPoint y: 205, endPoint x: 376, endPoint y: 220, distance: 15.9
click at [376, 219] on div at bounding box center [405, 184] width 392 height 216
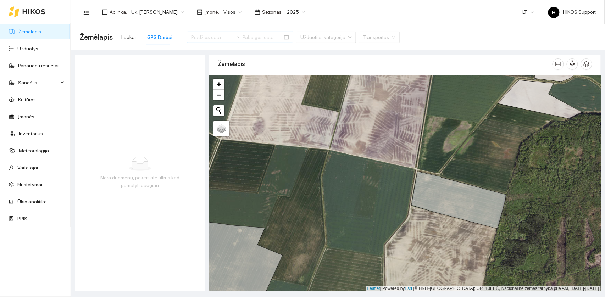
click at [265, 34] on div at bounding box center [240, 37] width 106 height 11
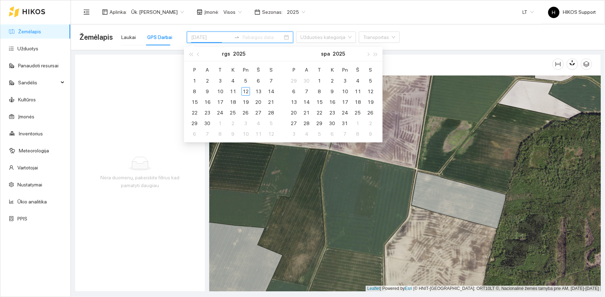
type input "[DATE]"
click at [197, 83] on div "1" at bounding box center [195, 81] width 9 height 9
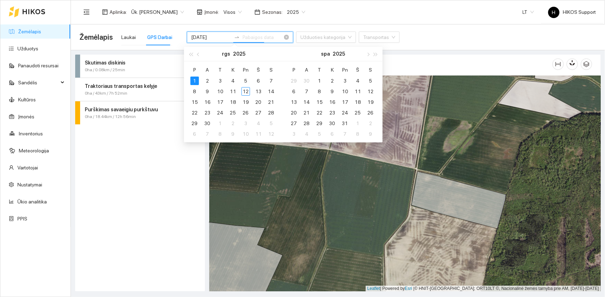
click at [197, 83] on div "1" at bounding box center [195, 81] width 9 height 9
type input "[DATE]"
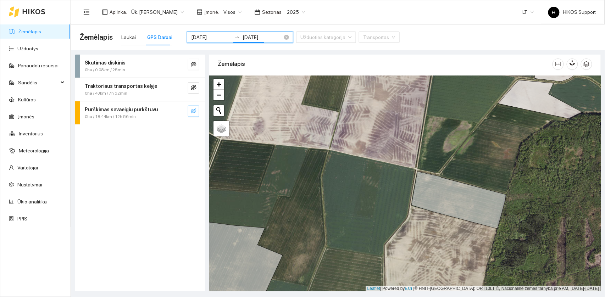
click at [197, 111] on button "button" at bounding box center [193, 111] width 11 height 11
click at [176, 112] on button "button" at bounding box center [179, 111] width 11 height 11
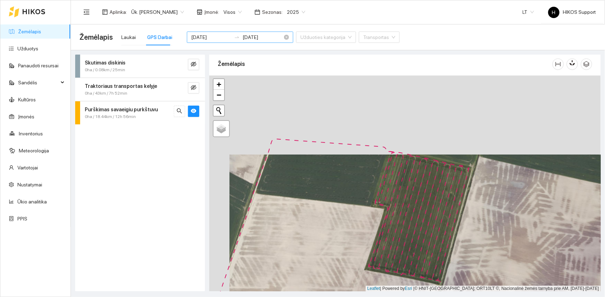
drag, startPoint x: 451, startPoint y: 136, endPoint x: 472, endPoint y: 220, distance: 86.3
click at [454, 220] on div at bounding box center [405, 184] width 392 height 216
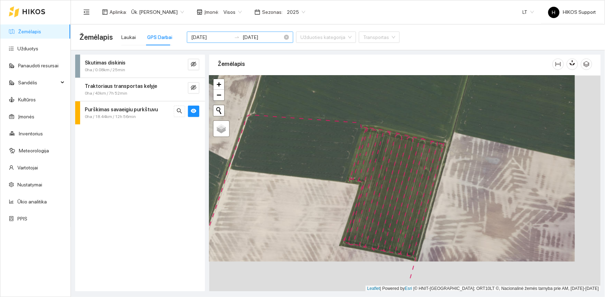
drag, startPoint x: 477, startPoint y: 230, endPoint x: 451, endPoint y: 199, distance: 40.3
click at [451, 199] on div at bounding box center [405, 184] width 392 height 216
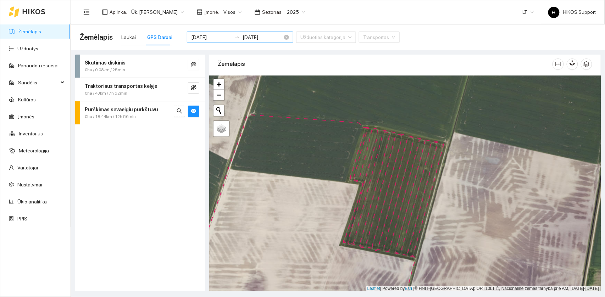
drag, startPoint x: 417, startPoint y: 207, endPoint x: 416, endPoint y: 167, distance: 39.8
click at [417, 167] on div at bounding box center [405, 184] width 392 height 216
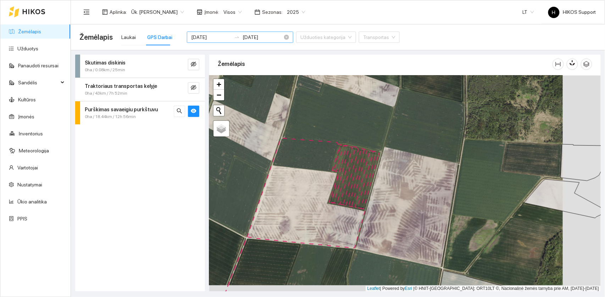
drag, startPoint x: 423, startPoint y: 217, endPoint x: 359, endPoint y: 193, distance: 67.5
click at [359, 193] on div at bounding box center [405, 184] width 392 height 216
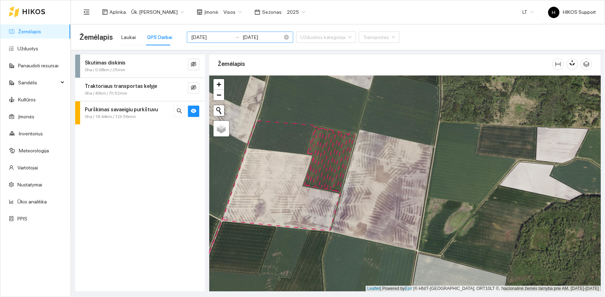
click at [337, 125] on div at bounding box center [405, 184] width 392 height 216
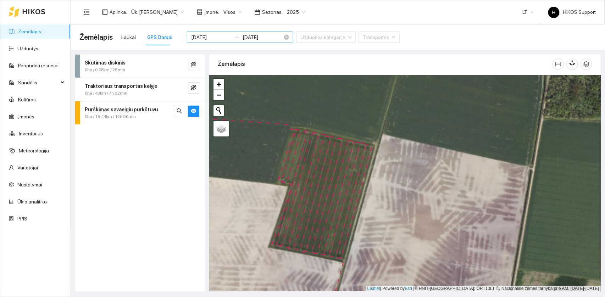
click at [340, 130] on div at bounding box center [405, 184] width 392 height 216
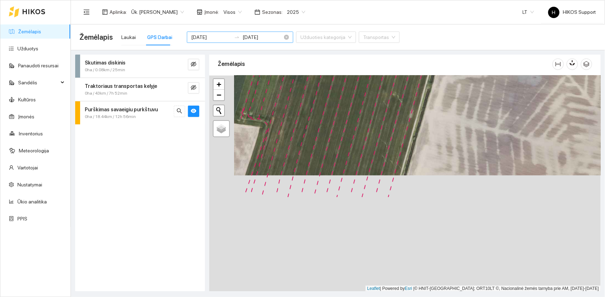
drag, startPoint x: 274, startPoint y: 251, endPoint x: 299, endPoint y: 134, distance: 119.4
click at [299, 134] on div at bounding box center [405, 184] width 392 height 216
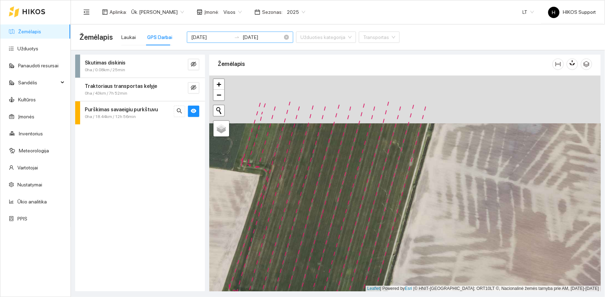
drag, startPoint x: 394, startPoint y: 153, endPoint x: 393, endPoint y: 222, distance: 69.2
click at [393, 222] on div at bounding box center [405, 184] width 392 height 216
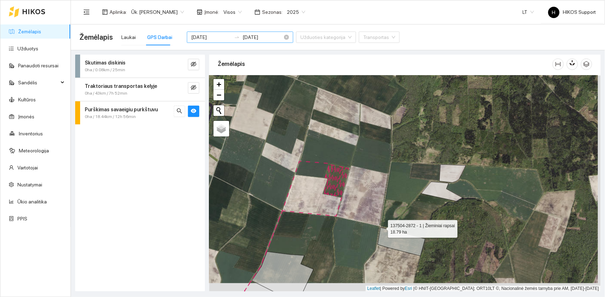
drag, startPoint x: 388, startPoint y: 243, endPoint x: 346, endPoint y: 159, distance: 93.3
click at [378, 223] on icon at bounding box center [402, 242] width 48 height 28
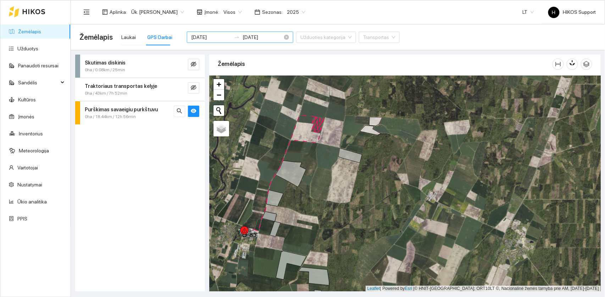
drag, startPoint x: 318, startPoint y: 257, endPoint x: 350, endPoint y: 204, distance: 61.3
click at [350, 204] on div at bounding box center [405, 184] width 392 height 216
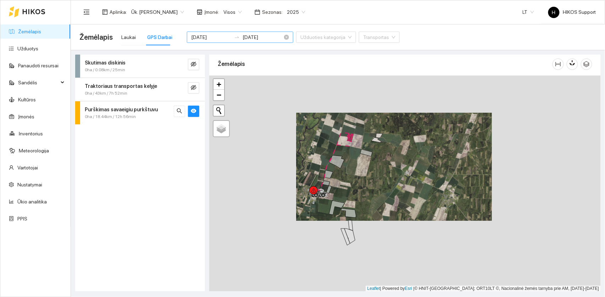
click at [224, 13] on span "Visos" at bounding box center [233, 12] width 18 height 11
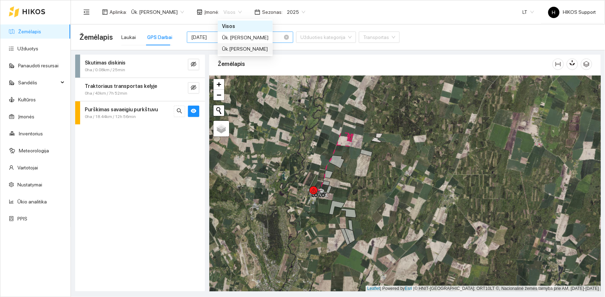
click at [242, 47] on div "Ūk.[PERSON_NAME]" at bounding box center [245, 49] width 46 height 8
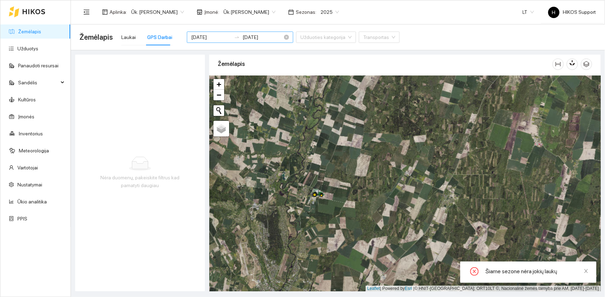
click at [268, 12] on span "Ūk.[PERSON_NAME]" at bounding box center [250, 12] width 52 height 11
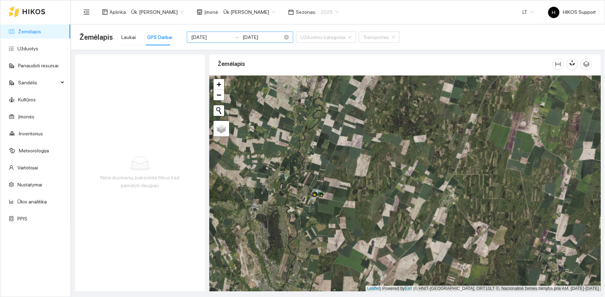
click at [334, 12] on span "2025" at bounding box center [330, 12] width 18 height 11
click at [328, 93] on div "2026" at bounding box center [327, 94] width 19 height 8
click at [247, 13] on span "Ūk.[PERSON_NAME]" at bounding box center [250, 12] width 52 height 11
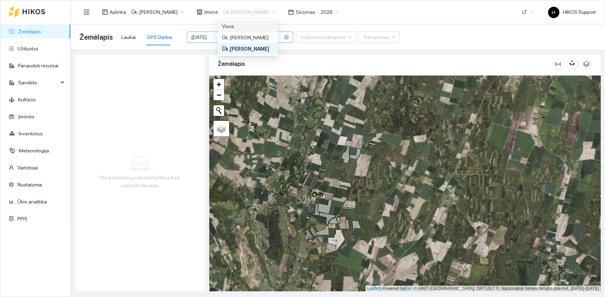
click at [233, 27] on div "Visos" at bounding box center [248, 26] width 52 height 8
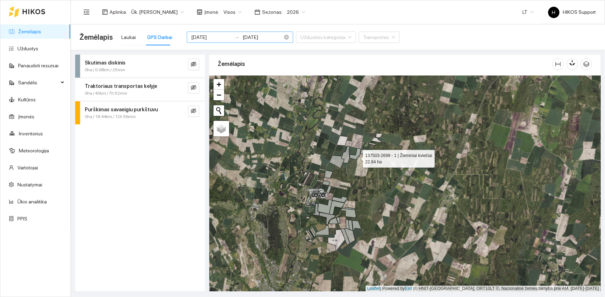
click at [357, 158] on icon at bounding box center [355, 154] width 11 height 12
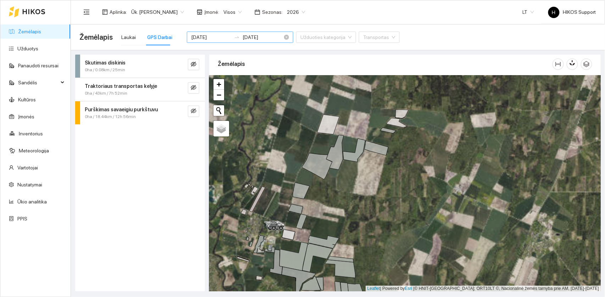
click at [348, 131] on div at bounding box center [405, 184] width 392 height 216
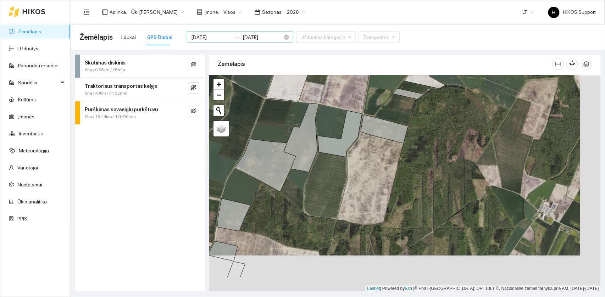
drag, startPoint x: 370, startPoint y: 226, endPoint x: 331, endPoint y: 179, distance: 61.0
click at [331, 179] on div at bounding box center [405, 184] width 392 height 216
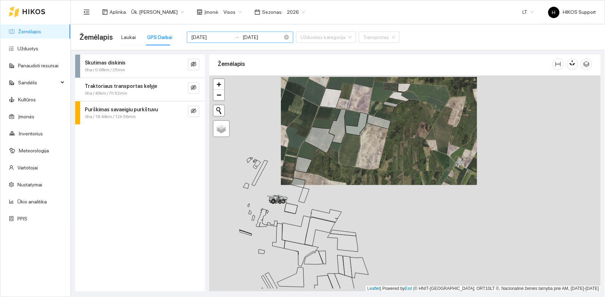
drag, startPoint x: 343, startPoint y: 239, endPoint x: 380, endPoint y: 209, distance: 47.2
click at [380, 210] on div at bounding box center [405, 184] width 392 height 216
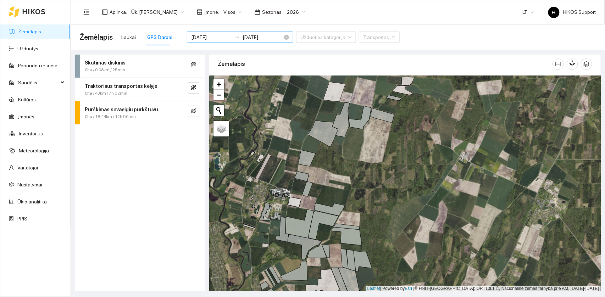
click at [298, 13] on span "2026" at bounding box center [296, 12] width 18 height 11
click at [301, 84] on div "2025" at bounding box center [293, 83] width 19 height 8
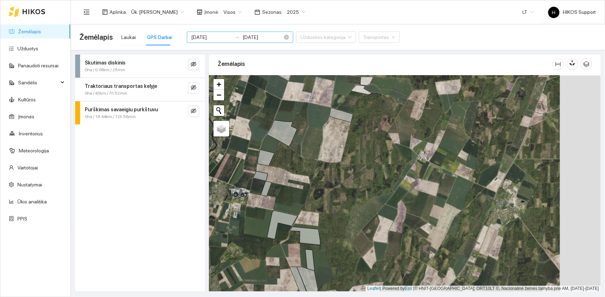
drag, startPoint x: 404, startPoint y: 176, endPoint x: 339, endPoint y: 177, distance: 64.6
click at [339, 177] on div at bounding box center [405, 184] width 392 height 216
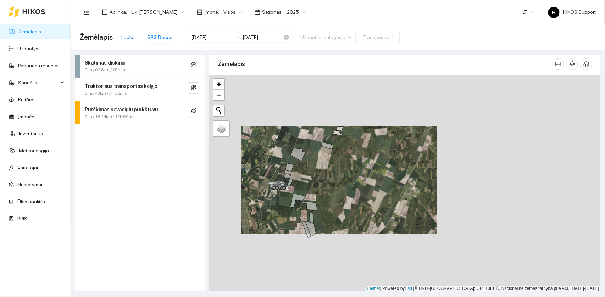
click at [127, 35] on div "Laukai" at bounding box center [128, 37] width 15 height 8
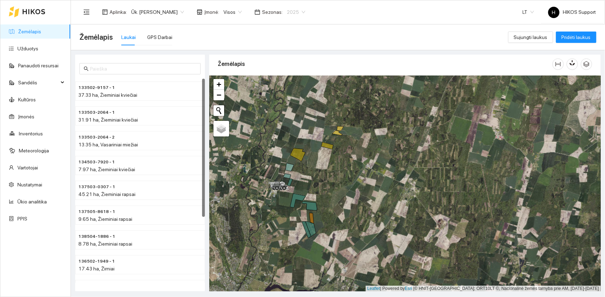
click at [293, 8] on span "2025" at bounding box center [296, 12] width 18 height 11
click at [297, 93] on div "2026" at bounding box center [293, 94] width 19 height 8
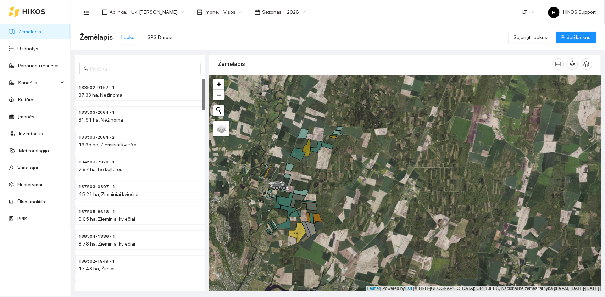
click at [335, 181] on div at bounding box center [405, 184] width 392 height 216
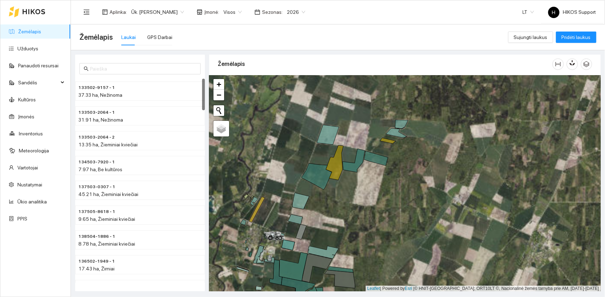
drag, startPoint x: 304, startPoint y: 166, endPoint x: 361, endPoint y: 215, distance: 74.9
click at [361, 215] on div at bounding box center [405, 184] width 392 height 216
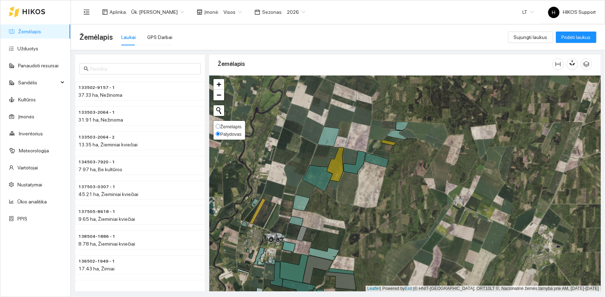
click at [228, 125] on span "Žemėlapis" at bounding box center [230, 126] width 21 height 5
click at [220, 125] on input "Žemėlapis" at bounding box center [218, 126] width 5 height 5
radio input "true"
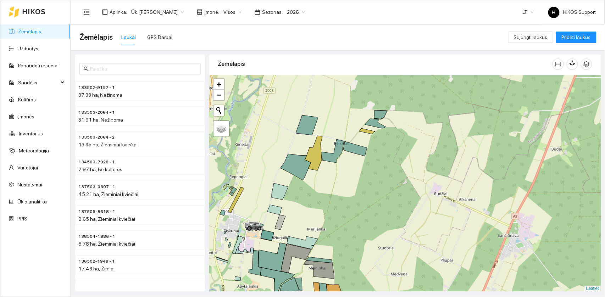
drag, startPoint x: 373, startPoint y: 206, endPoint x: 351, endPoint y: 194, distance: 24.6
click at [351, 194] on div at bounding box center [405, 184] width 392 height 216
click at [160, 39] on div "GPS Darbai" at bounding box center [159, 37] width 25 height 8
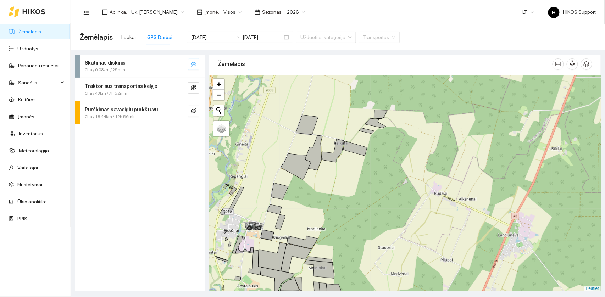
click at [193, 68] on span "eye-invisible" at bounding box center [194, 64] width 6 height 7
click at [193, 89] on icon "eye-invisible" at bounding box center [194, 88] width 6 height 6
click at [195, 114] on span "eye-invisible" at bounding box center [194, 111] width 6 height 7
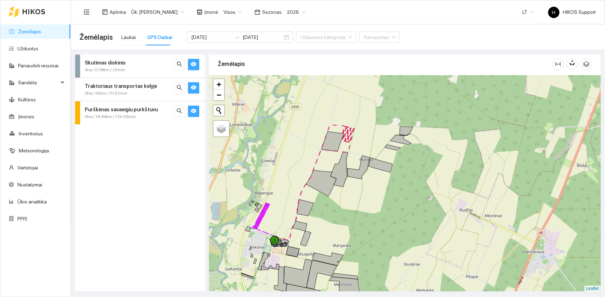
drag, startPoint x: 369, startPoint y: 164, endPoint x: 397, endPoint y: 157, distance: 28.1
click at [397, 157] on div at bounding box center [405, 184] width 392 height 216
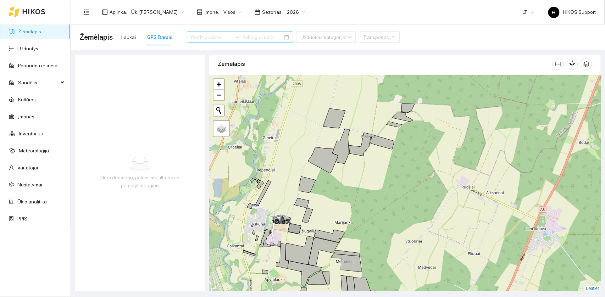
click at [197, 37] on input at bounding box center [211, 37] width 40 height 8
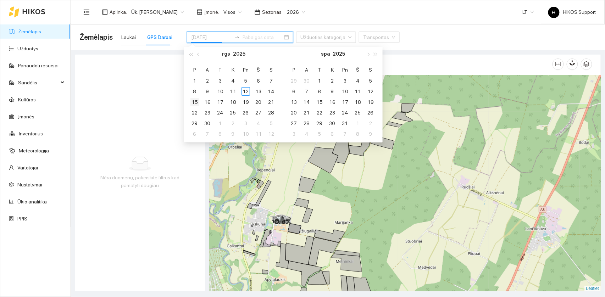
type input "[DATE]"
click at [194, 99] on div "15" at bounding box center [195, 102] width 9 height 9
type input "[DATE]"
click at [254, 55] on div "rgs 2025" at bounding box center [234, 54] width 62 height 14
type input "[DATE]"
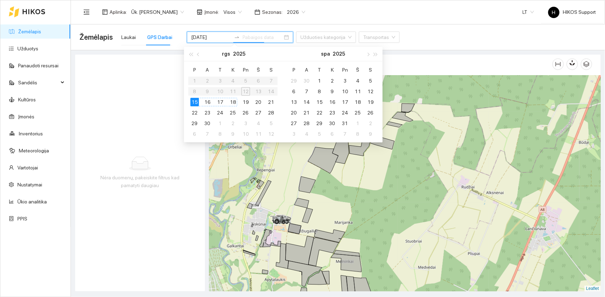
type input "[DATE]"
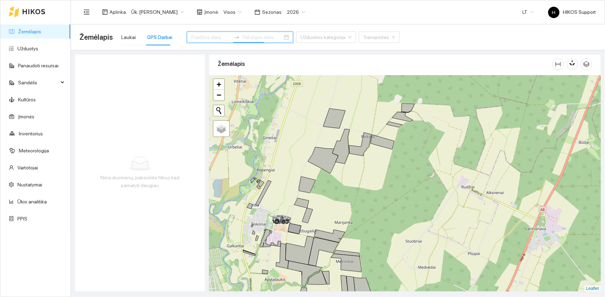
click at [202, 36] on input at bounding box center [211, 37] width 40 height 8
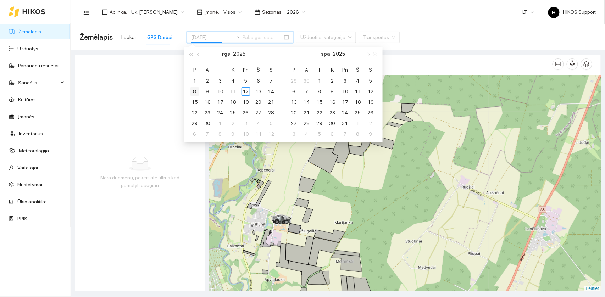
type input "[DATE]"
click at [196, 90] on div "8" at bounding box center [195, 91] width 9 height 9
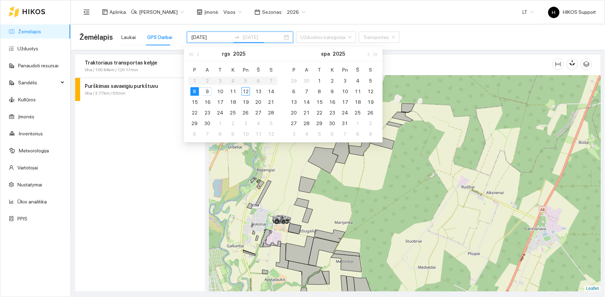
type input "[DATE]"
click at [245, 89] on div "12" at bounding box center [246, 91] width 9 height 9
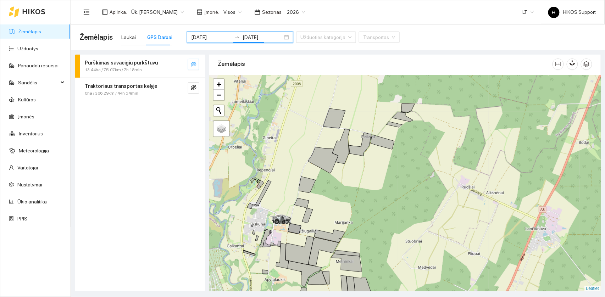
click at [193, 63] on icon "eye-invisible" at bounding box center [194, 64] width 6 height 5
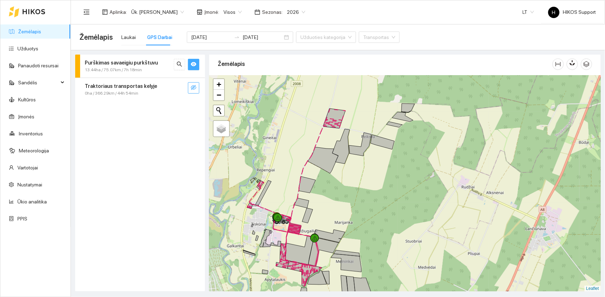
click at [196, 86] on icon "eye-invisible" at bounding box center [194, 88] width 6 height 6
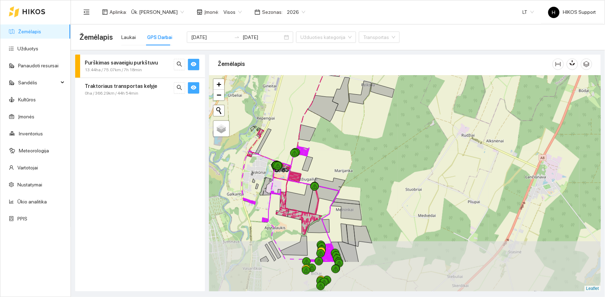
drag, startPoint x: 377, startPoint y: 193, endPoint x: 377, endPoint y: 150, distance: 42.9
click at [377, 150] on div at bounding box center [405, 184] width 392 height 216
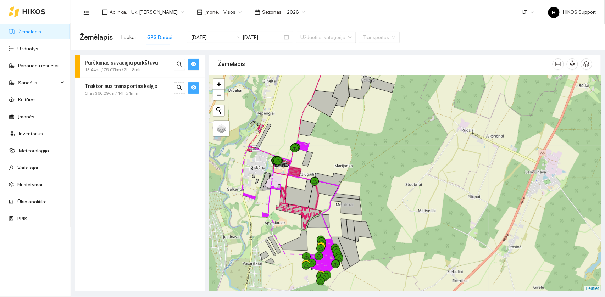
click at [329, 132] on div at bounding box center [405, 184] width 392 height 216
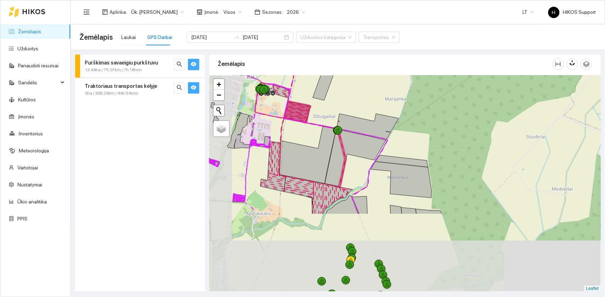
drag, startPoint x: 308, startPoint y: 210, endPoint x: 345, endPoint y: 110, distance: 106.7
click at [345, 110] on div at bounding box center [405, 184] width 392 height 216
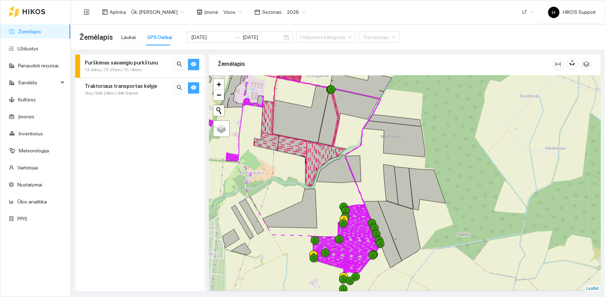
drag, startPoint x: 353, startPoint y: 254, endPoint x: 346, endPoint y: 213, distance: 41.8
click at [346, 213] on div at bounding box center [345, 217] width 9 height 9
click at [380, 223] on div at bounding box center [405, 184] width 392 height 216
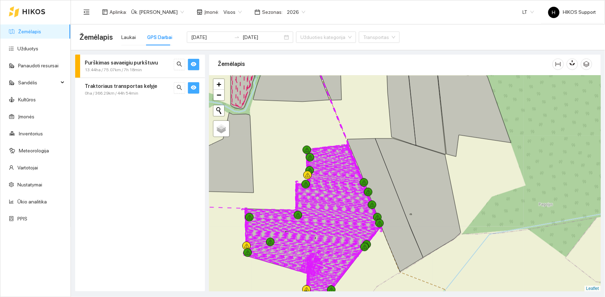
click at [375, 223] on div at bounding box center [405, 184] width 392 height 216
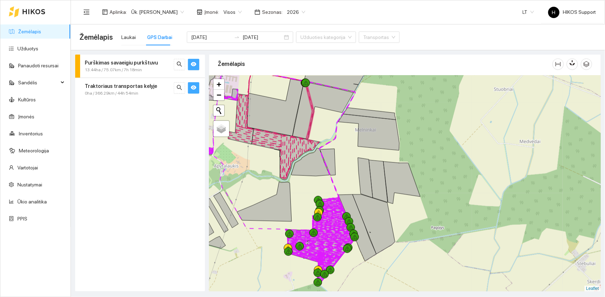
click at [112, 85] on strong "Traktoriaus transportas kelyje" at bounding box center [121, 86] width 72 height 6
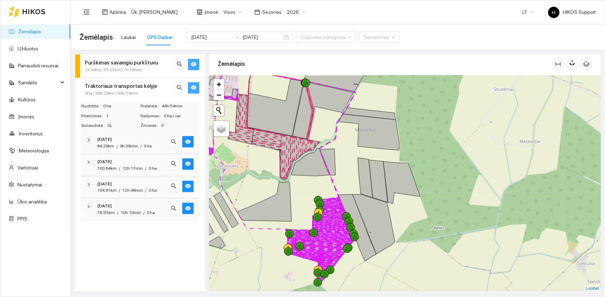
click at [117, 61] on strong "Purškimas savaeigiu purkštuvu" at bounding box center [121, 63] width 73 height 6
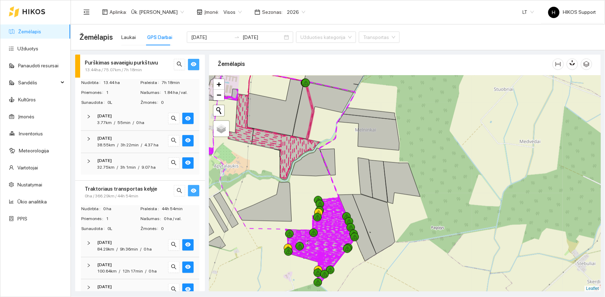
click at [191, 156] on div "[DATE] 32.75km / 3h 1min / 9.07 ha" at bounding box center [140, 164] width 119 height 22
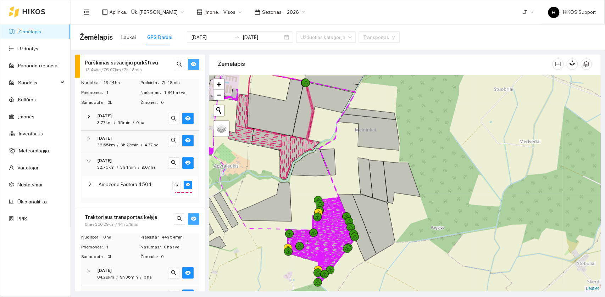
click at [143, 150] on div "[DATE] 38.55km / 3h 22min / 4.37 ha" at bounding box center [140, 142] width 119 height 22
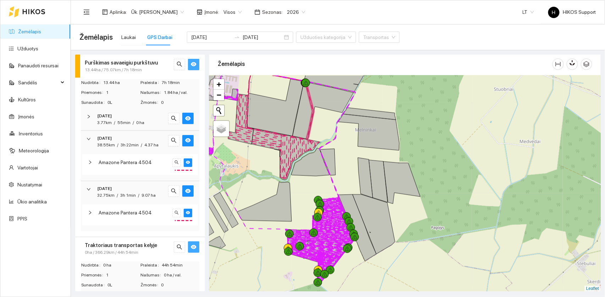
click at [139, 118] on div "[DATE]" at bounding box center [130, 116] width 66 height 7
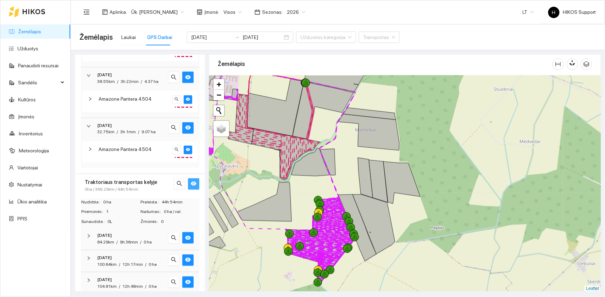
scroll to position [122, 0]
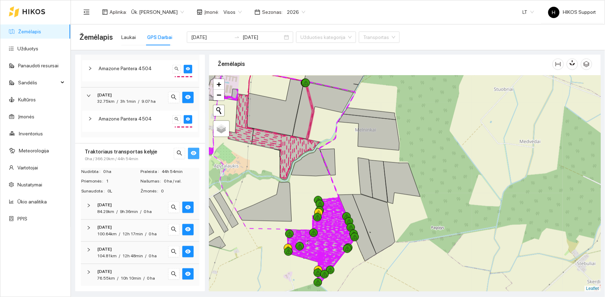
click at [128, 212] on span "9h 36min" at bounding box center [129, 211] width 18 height 5
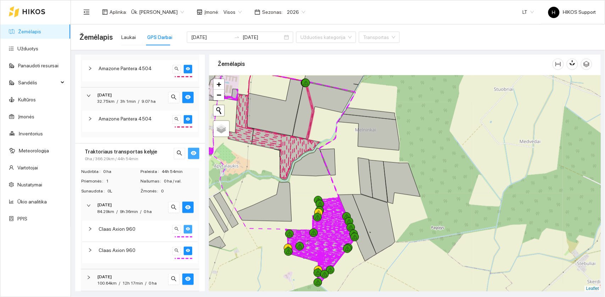
click at [189, 223] on icon "eye" at bounding box center [188, 229] width 4 height 3
click at [189, 223] on icon "eye-invisible" at bounding box center [188, 229] width 4 height 4
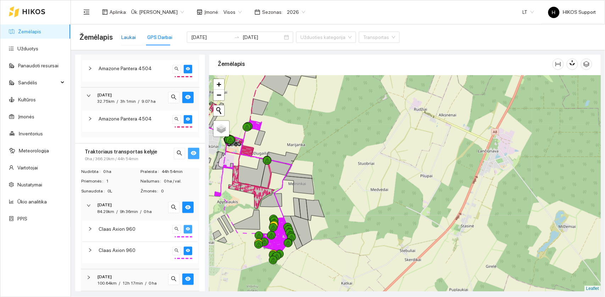
click at [127, 39] on div "Laukai" at bounding box center [128, 37] width 15 height 8
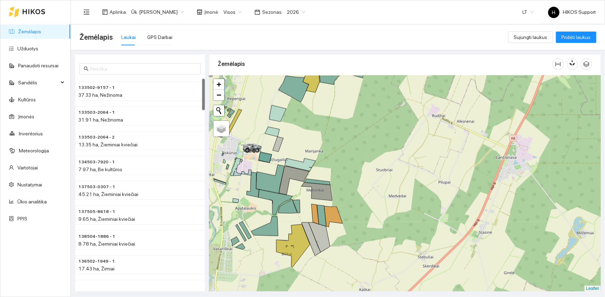
drag, startPoint x: 275, startPoint y: 121, endPoint x: 311, endPoint y: 138, distance: 39.4
click at [311, 138] on div at bounding box center [405, 184] width 392 height 216
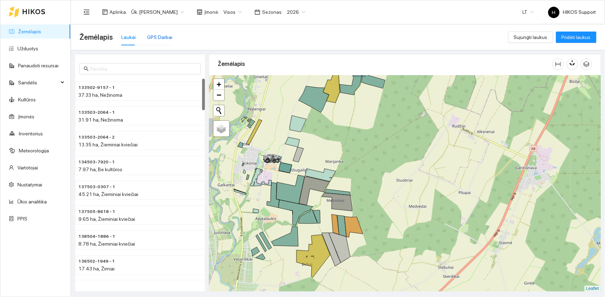
click at [162, 36] on div "GPS Darbai" at bounding box center [159, 37] width 25 height 8
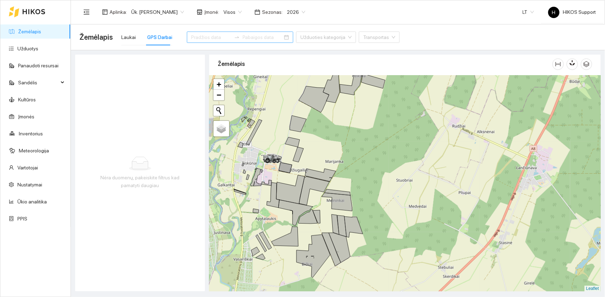
click at [206, 39] on input at bounding box center [211, 37] width 40 height 8
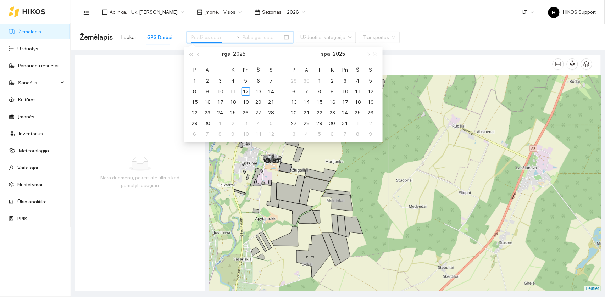
type input "[DATE]"
click at [376, 165] on div at bounding box center [405, 184] width 392 height 216
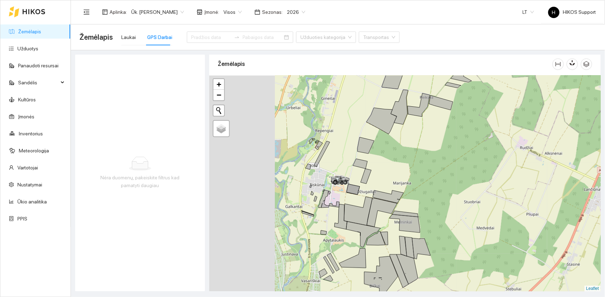
drag, startPoint x: 376, startPoint y: 165, endPoint x: 442, endPoint y: 187, distance: 69.7
click at [442, 187] on div at bounding box center [405, 184] width 392 height 216
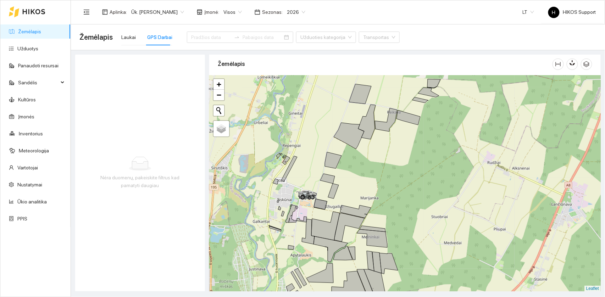
drag, startPoint x: 463, startPoint y: 193, endPoint x: 403, endPoint y: 201, distance: 60.6
click at [403, 201] on div at bounding box center [405, 184] width 392 height 216
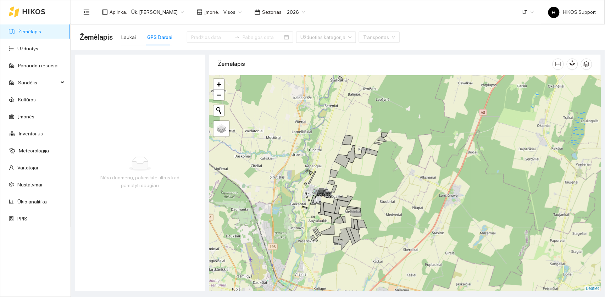
drag, startPoint x: 384, startPoint y: 266, endPoint x: 372, endPoint y: 244, distance: 25.0
click at [372, 223] on div at bounding box center [405, 184] width 392 height 216
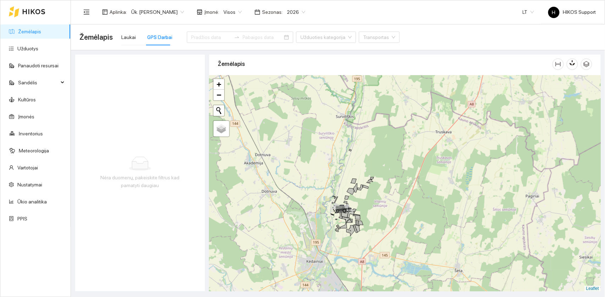
drag, startPoint x: 393, startPoint y: 246, endPoint x: 399, endPoint y: 205, distance: 40.9
click at [399, 205] on div at bounding box center [405, 184] width 392 height 216
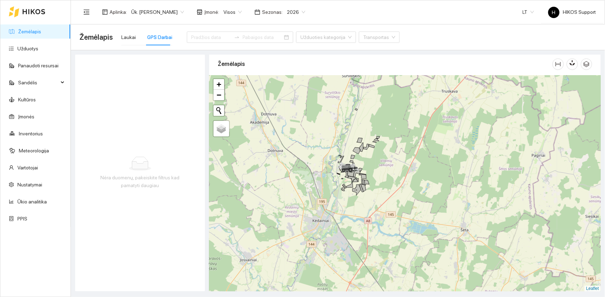
click at [386, 184] on div at bounding box center [405, 184] width 392 height 216
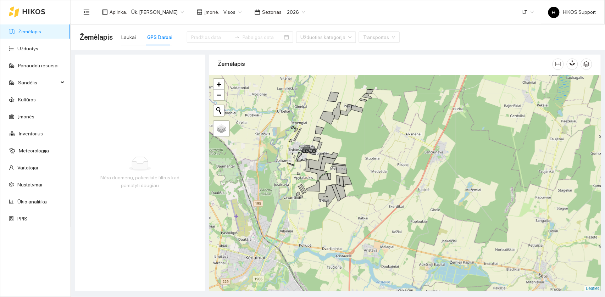
click at [366, 142] on div at bounding box center [405, 184] width 392 height 216
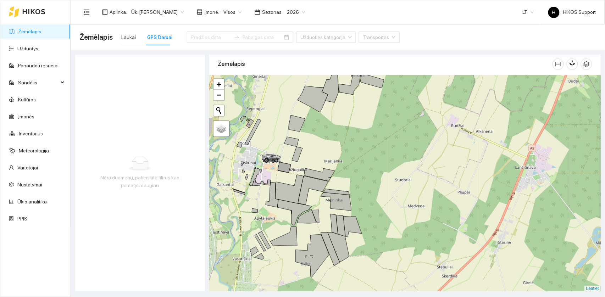
drag, startPoint x: 341, startPoint y: 141, endPoint x: 418, endPoint y: 178, distance: 85.4
click at [418, 178] on div at bounding box center [405, 184] width 392 height 216
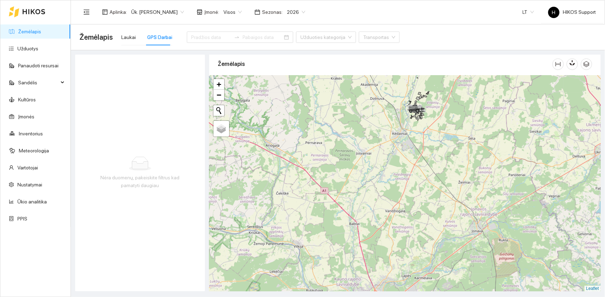
click at [311, 223] on div at bounding box center [405, 184] width 392 height 216
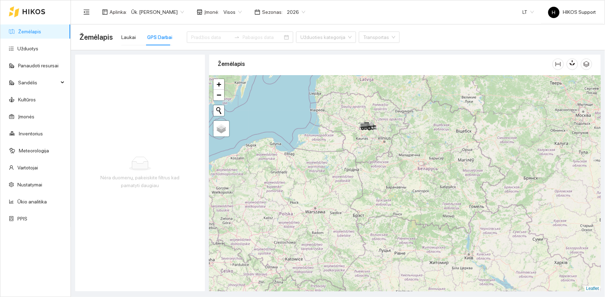
drag, startPoint x: 349, startPoint y: 189, endPoint x: 380, endPoint y: 162, distance: 41.8
click at [380, 162] on div at bounding box center [405, 184] width 392 height 216
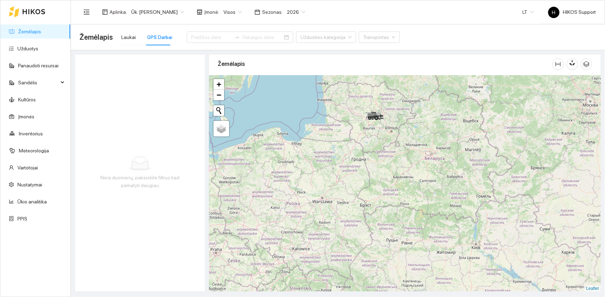
drag, startPoint x: 406, startPoint y: 198, endPoint x: 423, endPoint y: 138, distance: 62.4
click at [423, 138] on div at bounding box center [405, 184] width 392 height 216
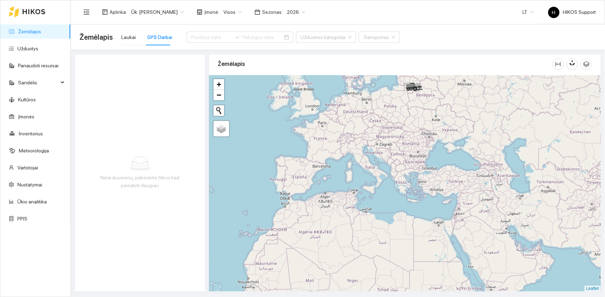
drag, startPoint x: 356, startPoint y: 274, endPoint x: 356, endPoint y: 178, distance: 95.8
click at [356, 178] on div at bounding box center [405, 184] width 392 height 216
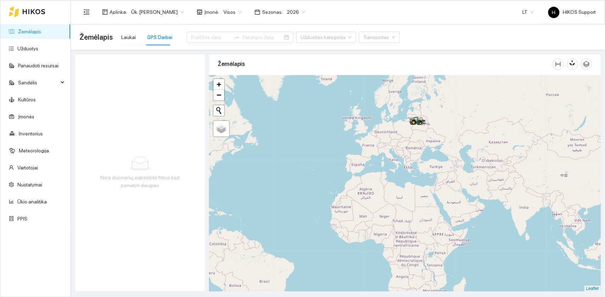
drag, startPoint x: 468, startPoint y: 179, endPoint x: 417, endPoint y: 222, distance: 66.4
click at [417, 222] on div at bounding box center [405, 184] width 392 height 216
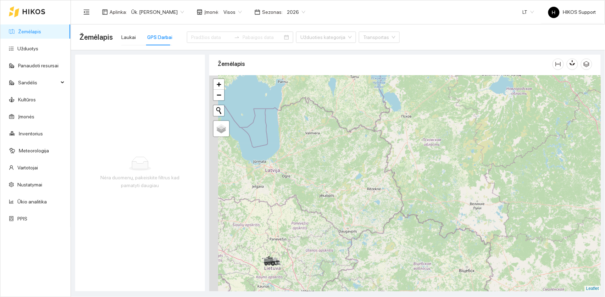
drag, startPoint x: 326, startPoint y: 223, endPoint x: 384, endPoint y: 137, distance: 103.2
click at [384, 137] on div at bounding box center [405, 184] width 392 height 216
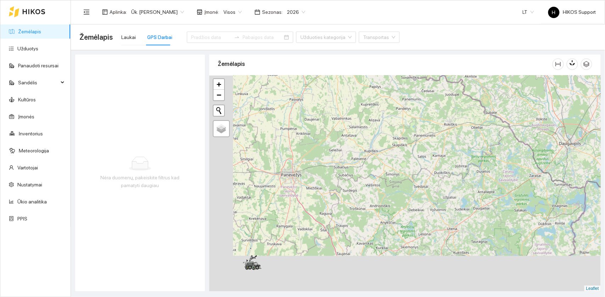
drag, startPoint x: 311, startPoint y: 228, endPoint x: 384, endPoint y: 137, distance: 116.4
click at [384, 137] on div at bounding box center [405, 184] width 392 height 216
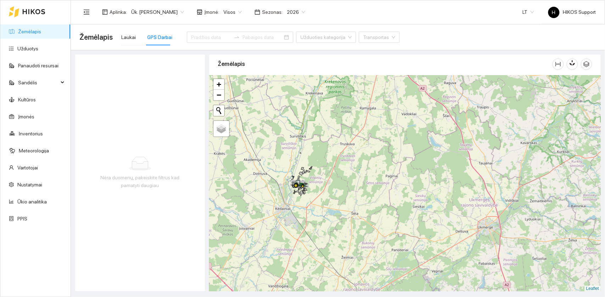
drag, startPoint x: 303, startPoint y: 199, endPoint x: 350, endPoint y: 175, distance: 53.3
click at [350, 175] on div at bounding box center [405, 184] width 392 height 216
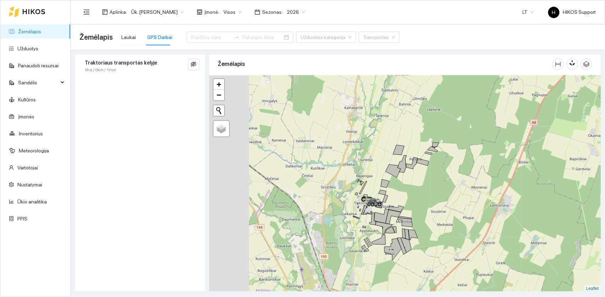
drag, startPoint x: 357, startPoint y: 142, endPoint x: 423, endPoint y: 196, distance: 85.8
click at [423, 196] on div at bounding box center [405, 184] width 392 height 216
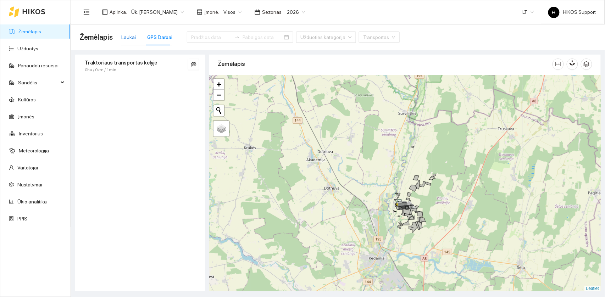
click at [131, 35] on div "Laukai" at bounding box center [128, 37] width 15 height 8
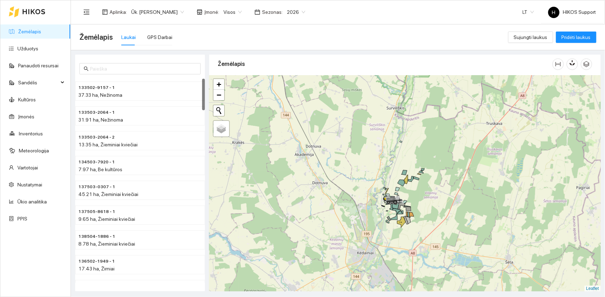
drag, startPoint x: 351, startPoint y: 222, endPoint x: 288, endPoint y: 187, distance: 72.3
click at [288, 187] on div at bounding box center [405, 184] width 392 height 216
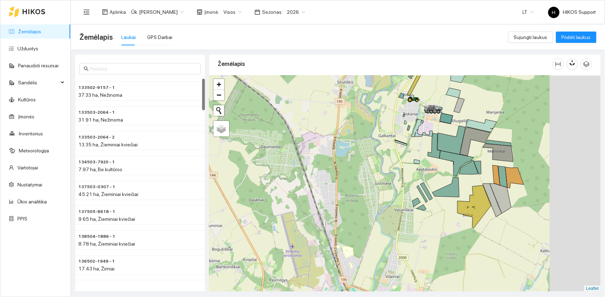
drag, startPoint x: 448, startPoint y: 190, endPoint x: 308, endPoint y: 204, distance: 140.9
click at [308, 204] on div at bounding box center [405, 184] width 392 height 216
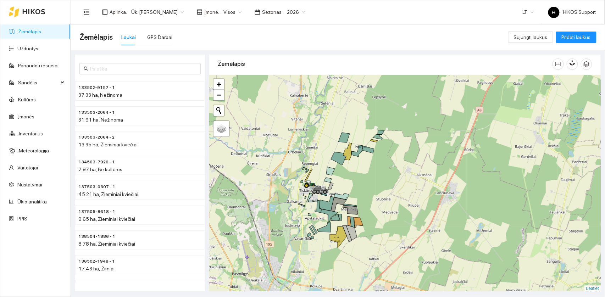
drag, startPoint x: 397, startPoint y: 141, endPoint x: 391, endPoint y: 186, distance: 45.2
click at [391, 186] on div at bounding box center [405, 184] width 392 height 216
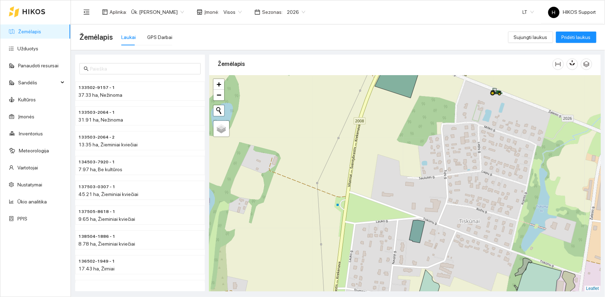
drag, startPoint x: 482, startPoint y: 138, endPoint x: 352, endPoint y: 189, distance: 140.1
click at [352, 189] on div at bounding box center [405, 184] width 392 height 216
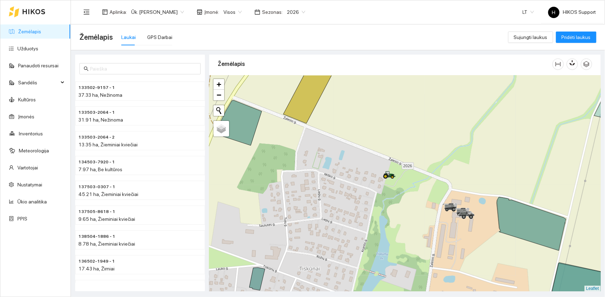
drag, startPoint x: 432, startPoint y: 194, endPoint x: 400, endPoint y: 184, distance: 33.7
click at [400, 184] on div at bounding box center [405, 184] width 392 height 216
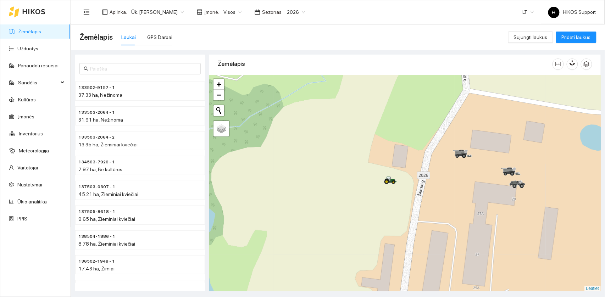
drag, startPoint x: 439, startPoint y: 229, endPoint x: 429, endPoint y: 232, distance: 10.3
click at [429, 223] on div at bounding box center [405, 184] width 392 height 216
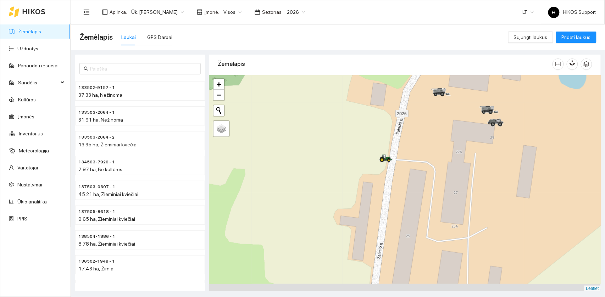
drag, startPoint x: 446, startPoint y: 249, endPoint x: 425, endPoint y: 173, distance: 78.8
click at [425, 173] on div at bounding box center [405, 184] width 392 height 216
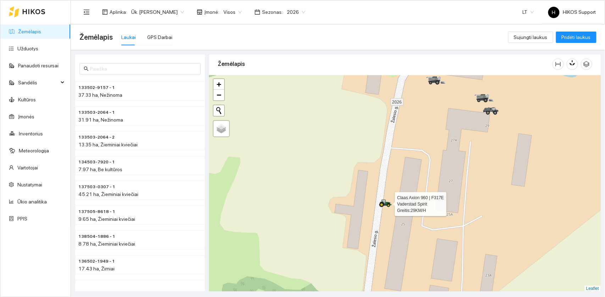
click at [383, 204] on icon at bounding box center [385, 204] width 13 height 8
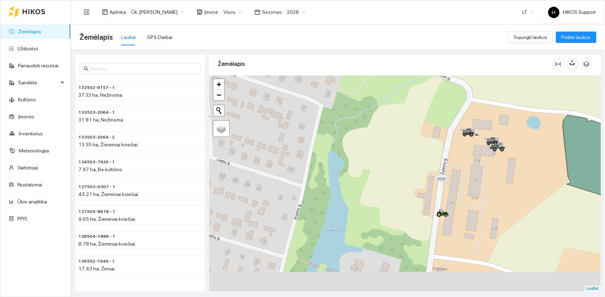
drag, startPoint x: 522, startPoint y: 252, endPoint x: 455, endPoint y: 203, distance: 83.0
click at [454, 203] on div at bounding box center [405, 184] width 392 height 216
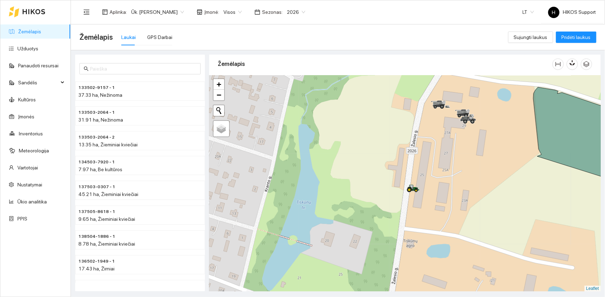
drag, startPoint x: 481, startPoint y: 221, endPoint x: 464, endPoint y: 212, distance: 19.2
click at [454, 212] on div at bounding box center [405, 184] width 392 height 216
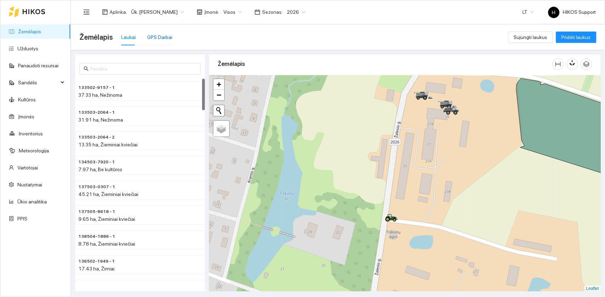
click at [161, 34] on div "GPS Darbai" at bounding box center [159, 37] width 25 height 8
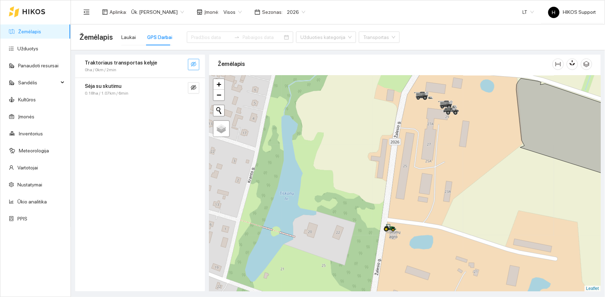
click at [189, 63] on button "button" at bounding box center [193, 64] width 11 height 11
click at [180, 64] on icon "search" at bounding box center [180, 64] width 6 height 6
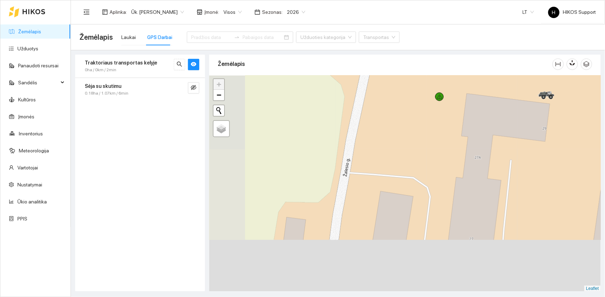
drag, startPoint x: 391, startPoint y: 228, endPoint x: 449, endPoint y: 99, distance: 141.9
click at [449, 99] on div at bounding box center [405, 184] width 392 height 216
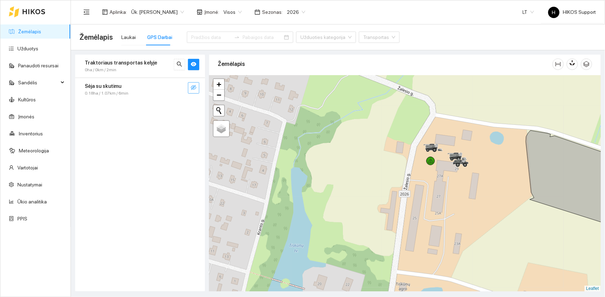
click at [196, 88] on icon "eye-invisible" at bounding box center [194, 88] width 6 height 6
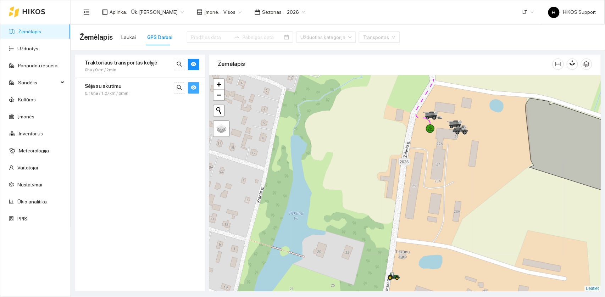
drag, startPoint x: 370, startPoint y: 220, endPoint x: 356, endPoint y: 175, distance: 48.0
click at [359, 175] on div at bounding box center [405, 184] width 392 height 216
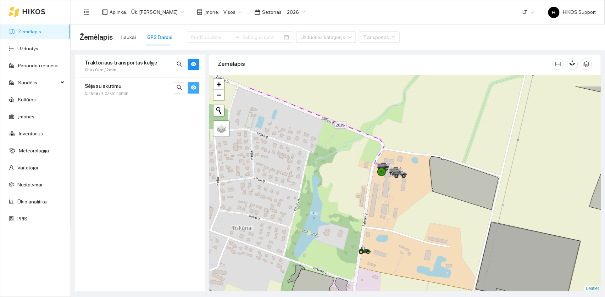
drag, startPoint x: 418, startPoint y: 174, endPoint x: 418, endPoint y: 206, distance: 32.3
click at [418, 206] on div at bounding box center [405, 184] width 392 height 216
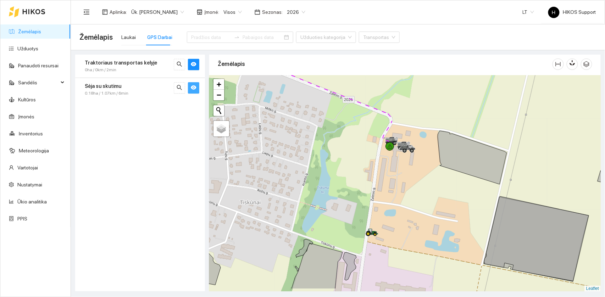
drag, startPoint x: 432, startPoint y: 182, endPoint x: 440, endPoint y: 156, distance: 26.6
click at [440, 156] on icon at bounding box center [472, 158] width 69 height 54
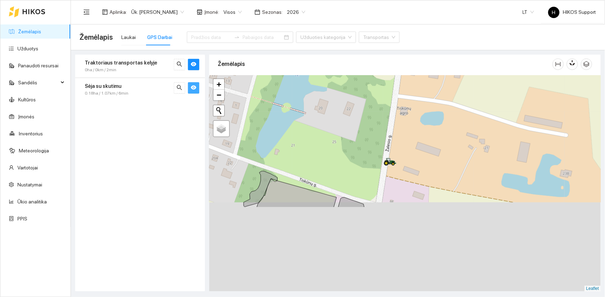
drag, startPoint x: 383, startPoint y: 224, endPoint x: 408, endPoint y: 118, distance: 109.1
click at [408, 118] on div at bounding box center [405, 184] width 392 height 216
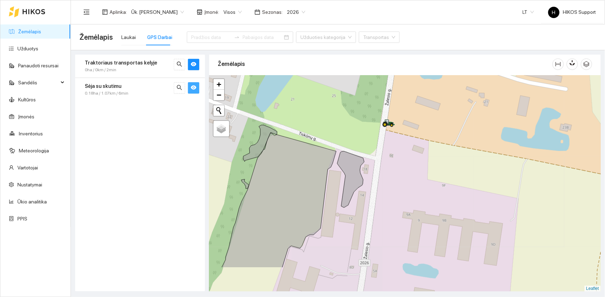
drag, startPoint x: 391, startPoint y: 203, endPoint x: 390, endPoint y: 156, distance: 46.1
click at [390, 156] on div at bounding box center [405, 184] width 392 height 216
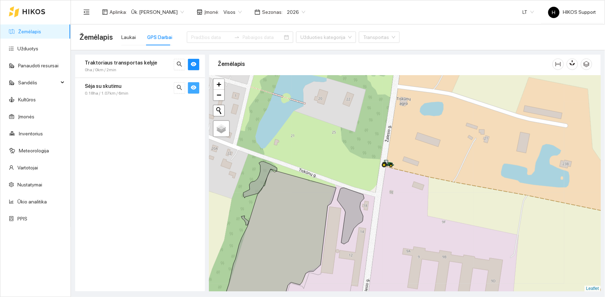
drag, startPoint x: 462, startPoint y: 161, endPoint x: 462, endPoint y: 197, distance: 35.8
click at [454, 197] on div at bounding box center [405, 184] width 392 height 216
click at [119, 63] on strong "Traktoriaus transportas kelyje" at bounding box center [121, 63] width 72 height 6
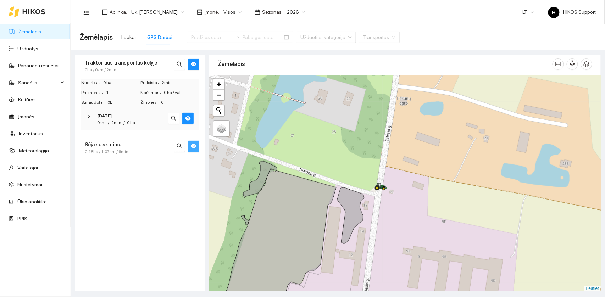
click at [100, 143] on strong "Sėja su skutimu" at bounding box center [103, 145] width 37 height 6
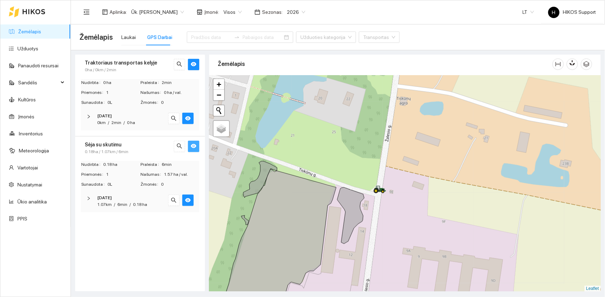
click at [99, 188] on td "Sunaudota 0L" at bounding box center [110, 186] width 59 height 10
click at [99, 193] on div "[DATE] 1.07km / 6min / 0.18 ha" at bounding box center [140, 202] width 119 height 22
click at [109, 223] on span "Claas Axion 960" at bounding box center [117, 222] width 37 height 8
